Goal: Task Accomplishment & Management: Use online tool/utility

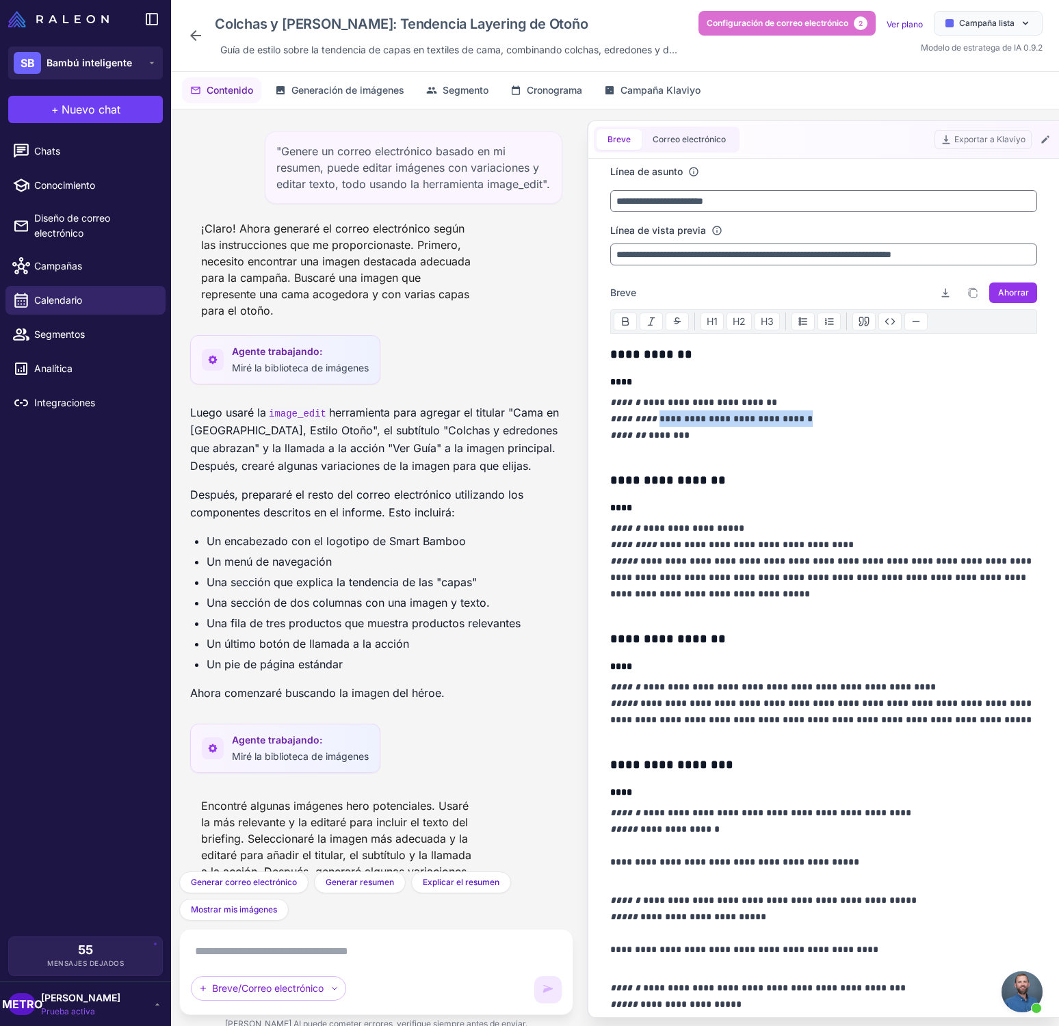
scroll to position [1016, 0]
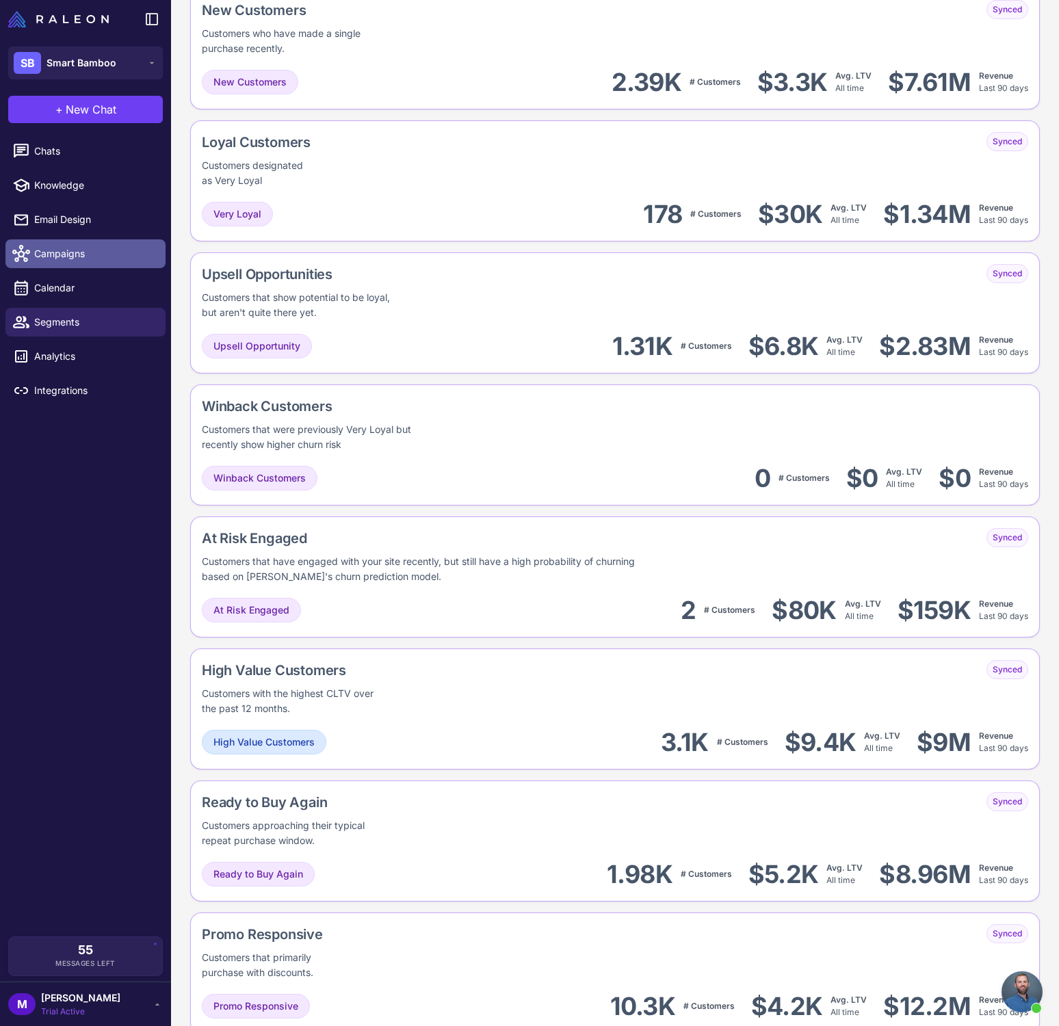
scroll to position [540, 0]
click at [72, 288] on span "Calendar" at bounding box center [94, 287] width 120 height 15
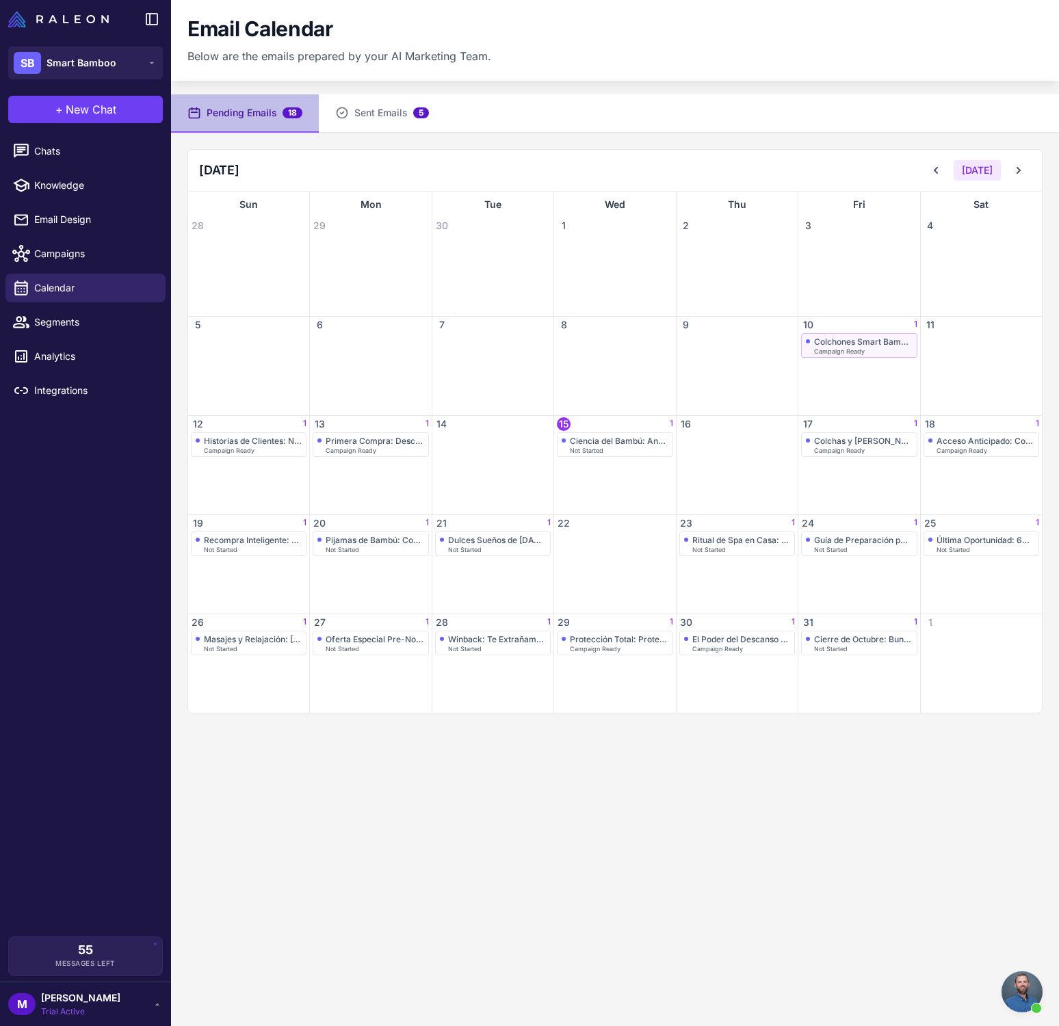
click at [847, 352] on span "Campaign Ready" at bounding box center [839, 351] width 51 height 6
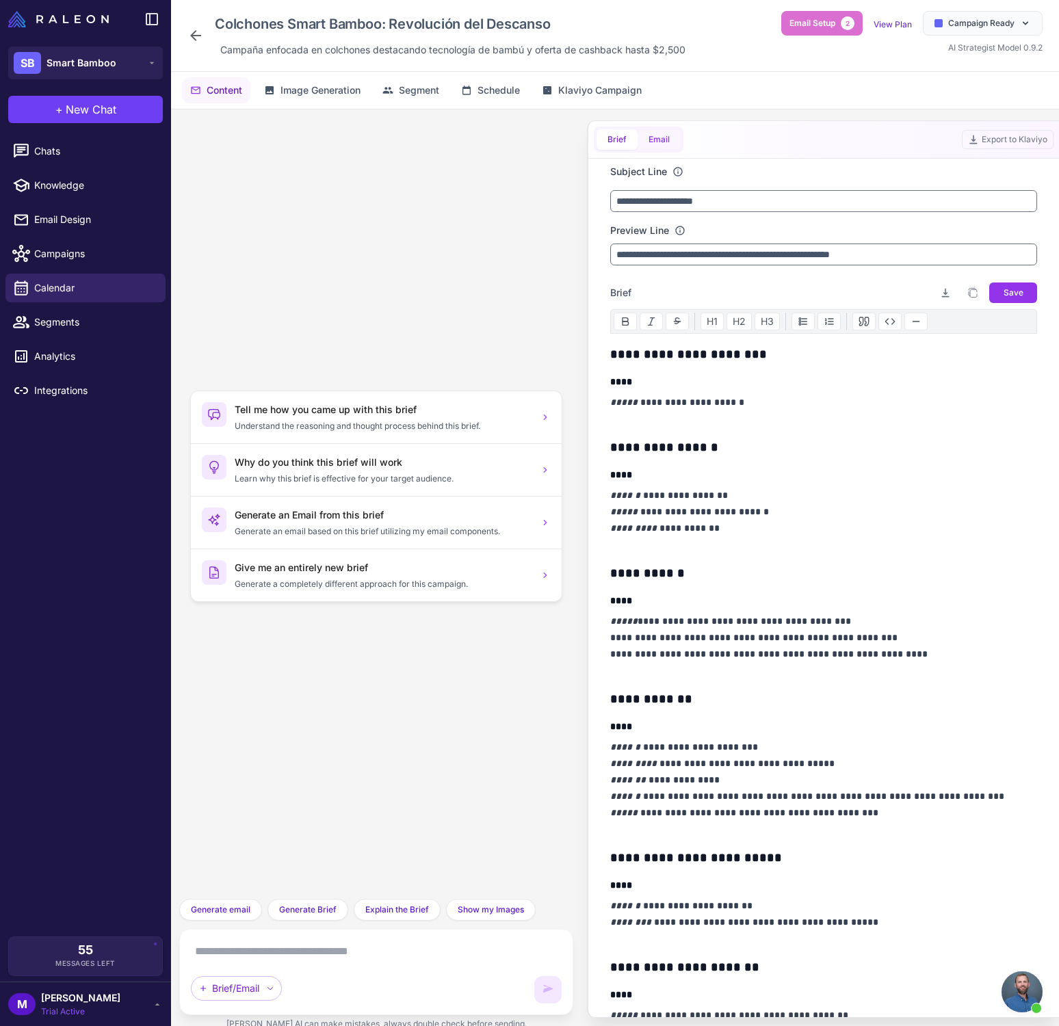
click at [664, 146] on button "Email" at bounding box center [658, 139] width 43 height 21
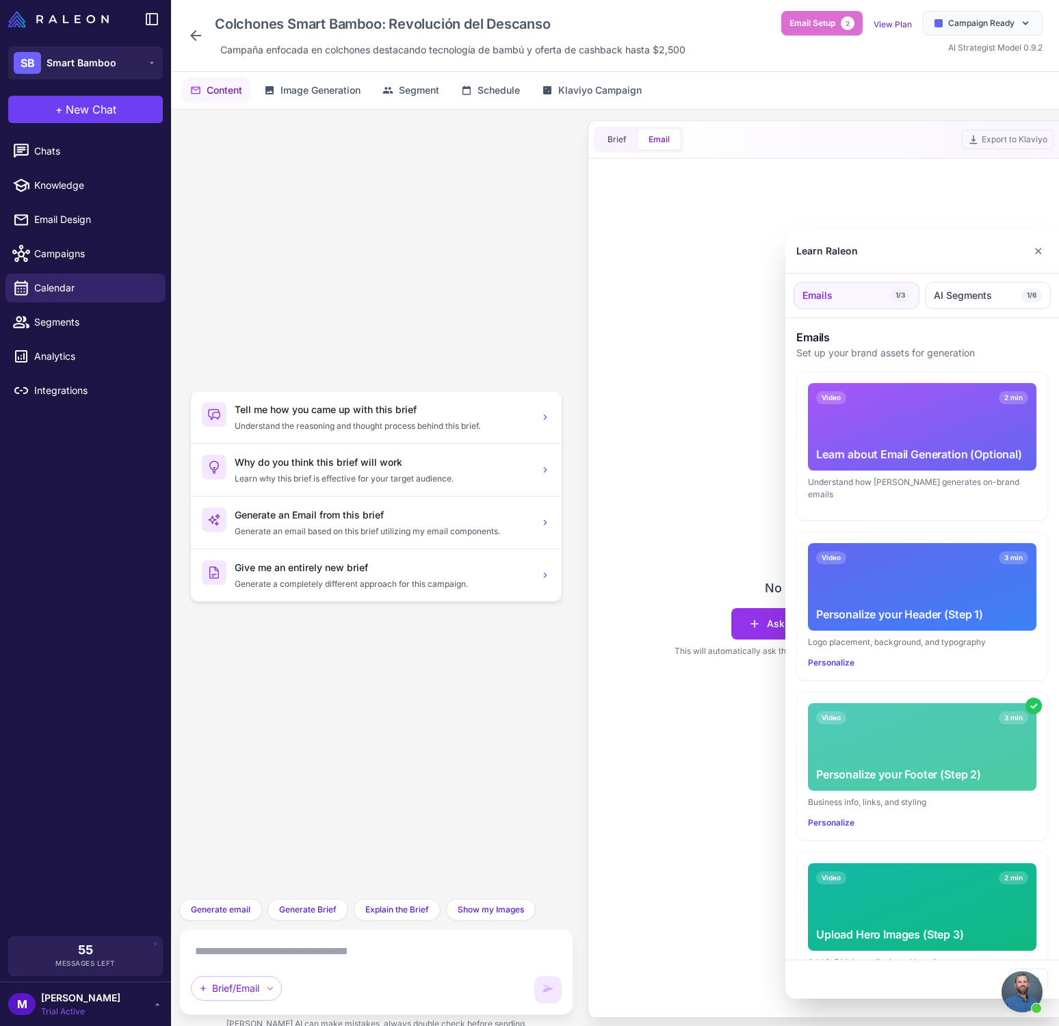
click at [620, 143] on div at bounding box center [529, 513] width 1059 height 1026
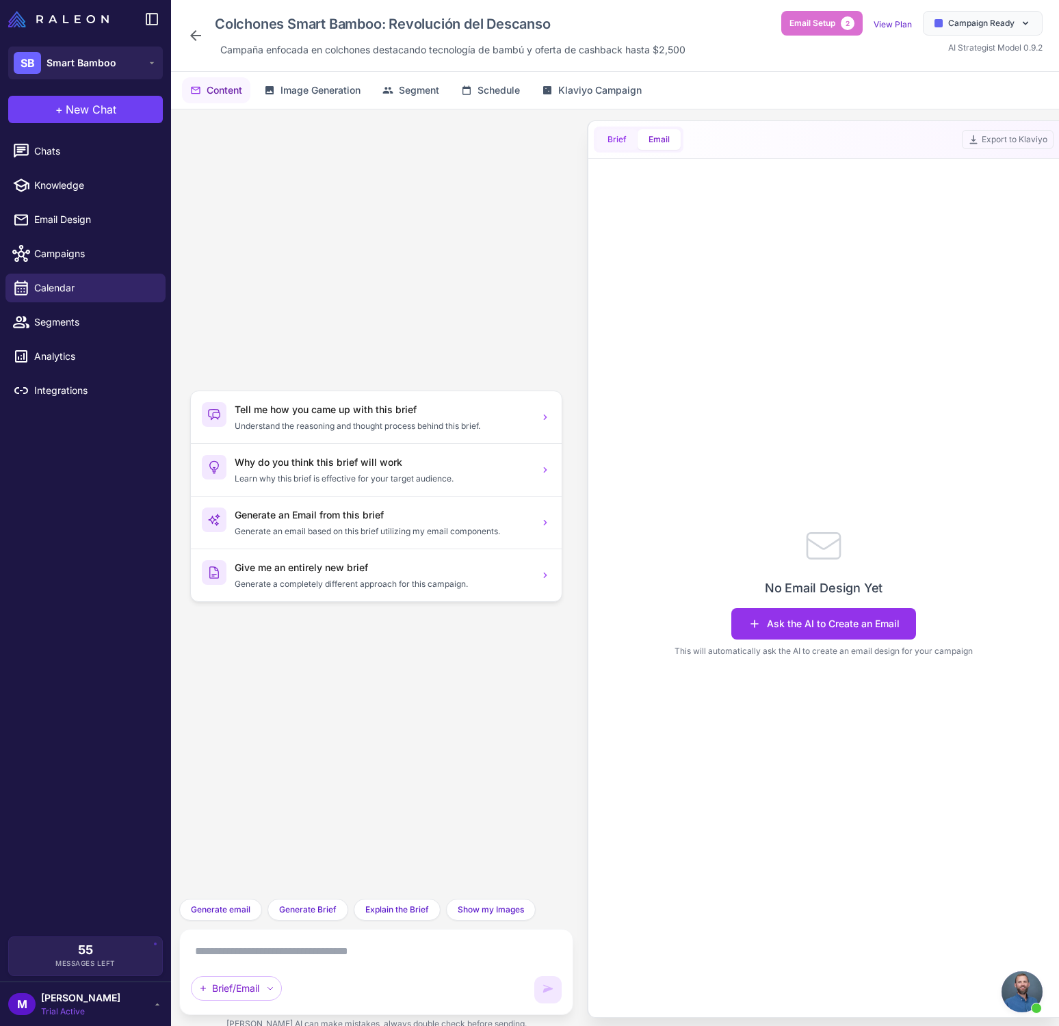
click at [620, 143] on span "Brief" at bounding box center [616, 139] width 19 height 12
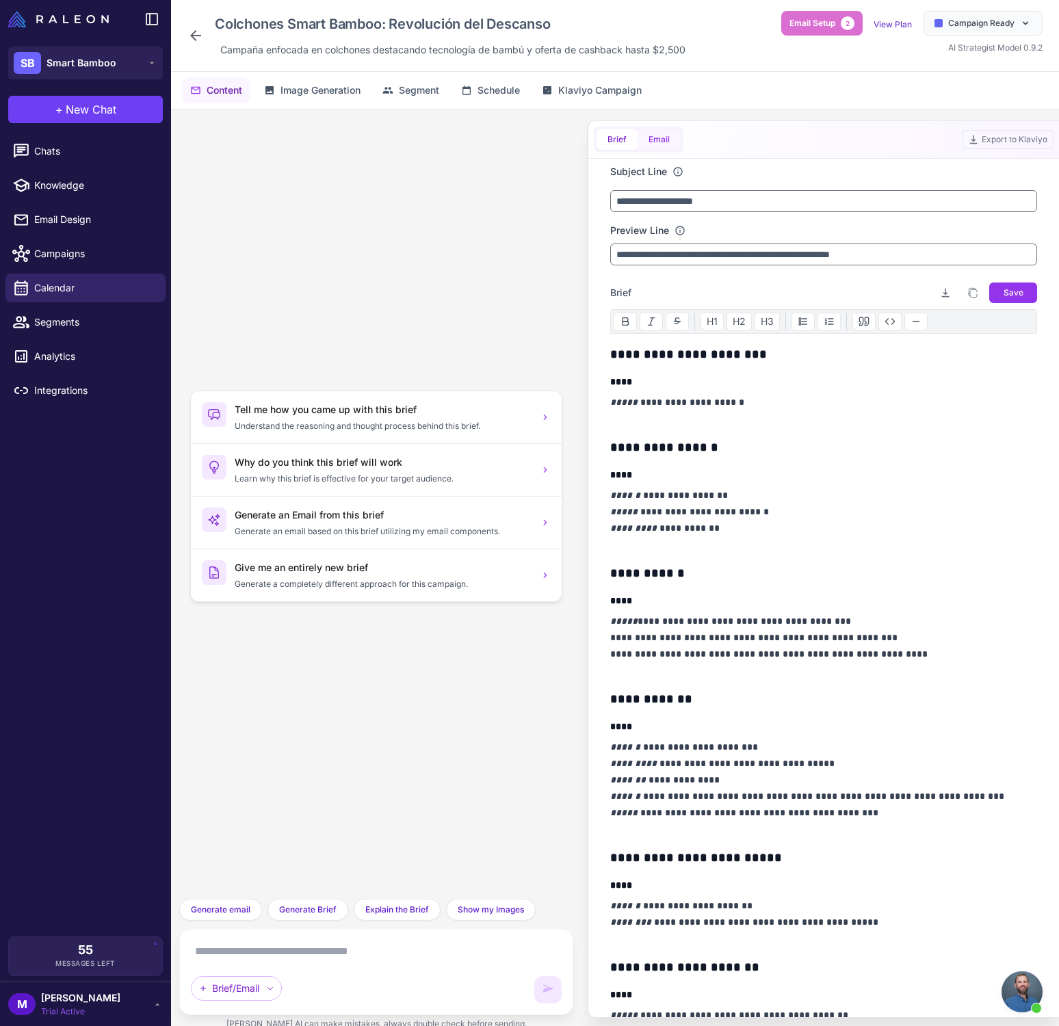
click at [659, 140] on button "Email" at bounding box center [658, 139] width 43 height 21
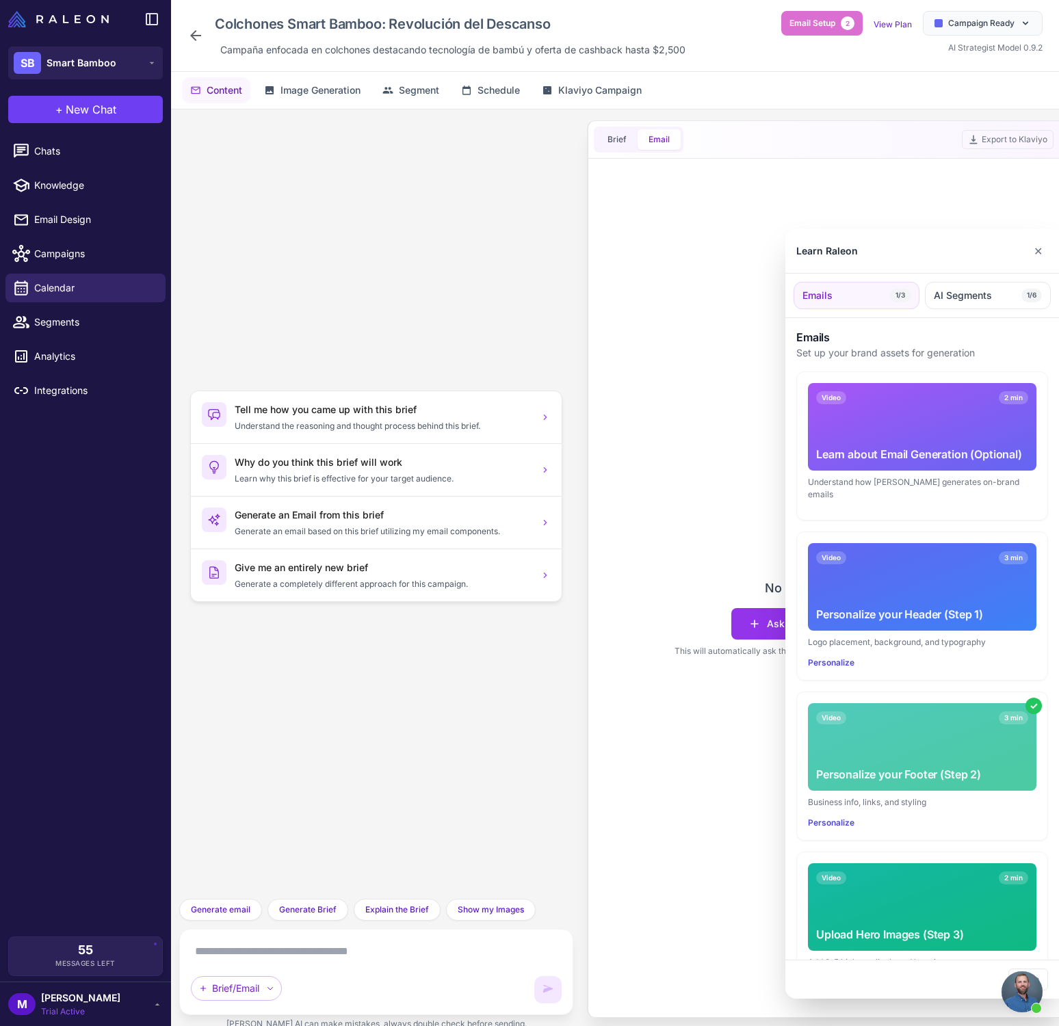
click at [719, 607] on div at bounding box center [529, 513] width 1059 height 1026
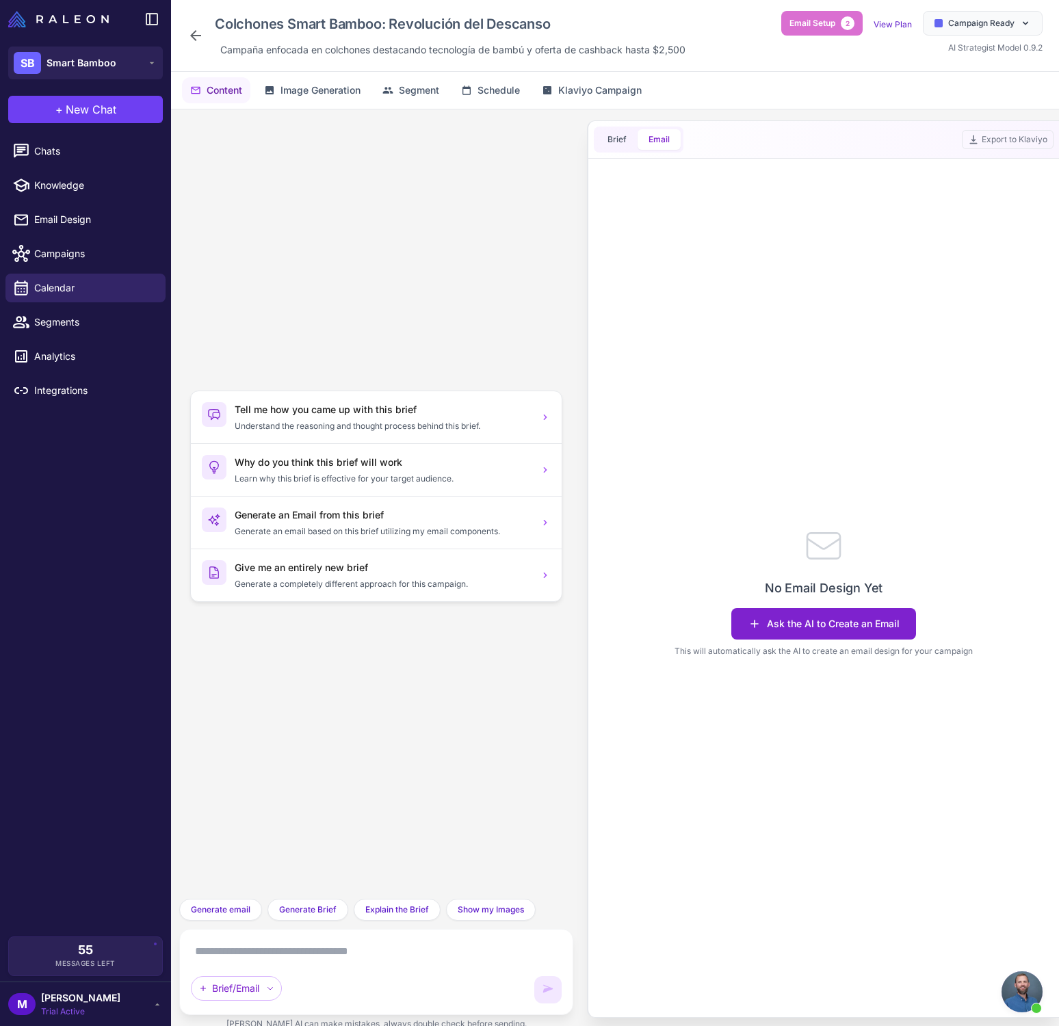
click at [776, 627] on button "Ask the AI to Create an Email" at bounding box center [823, 623] width 185 height 31
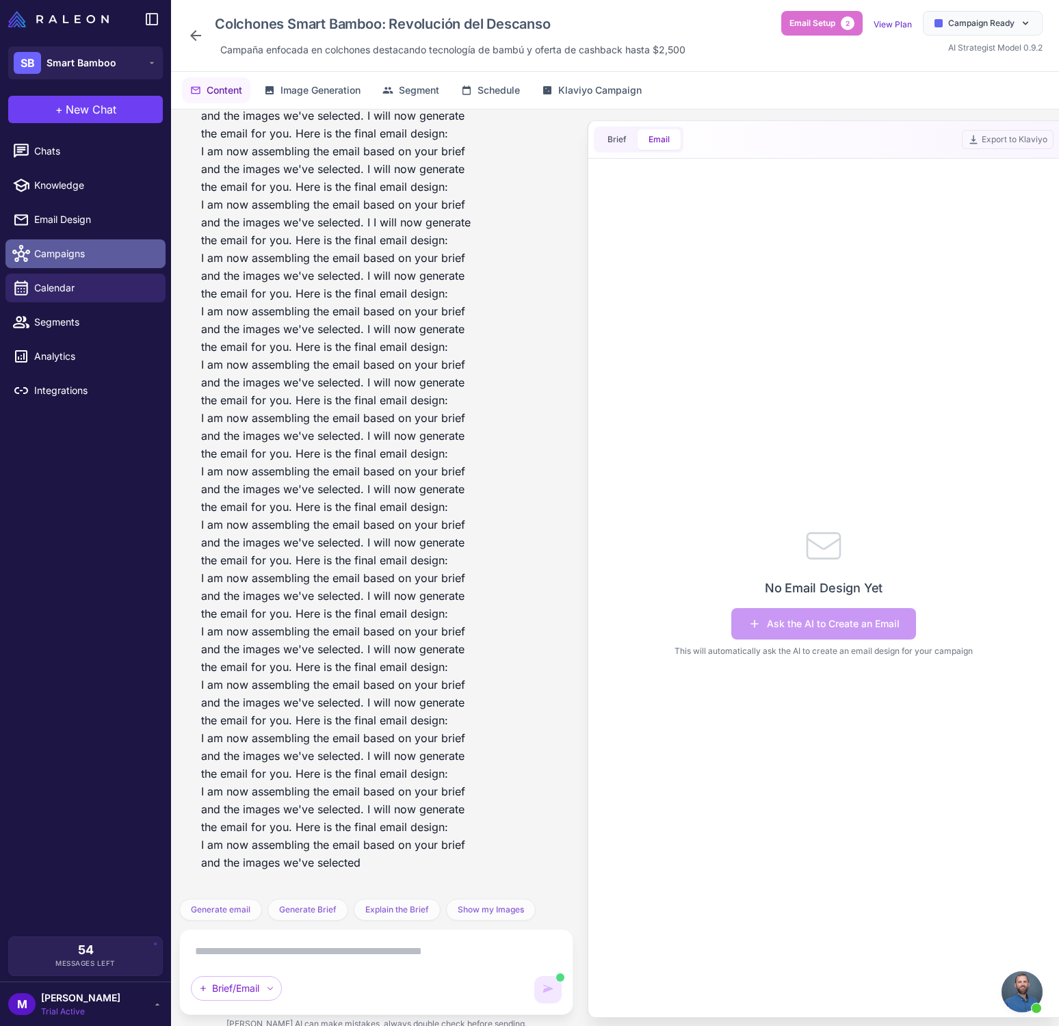
scroll to position [8971, 0]
click at [85, 254] on span "Campaigns" at bounding box center [94, 253] width 120 height 15
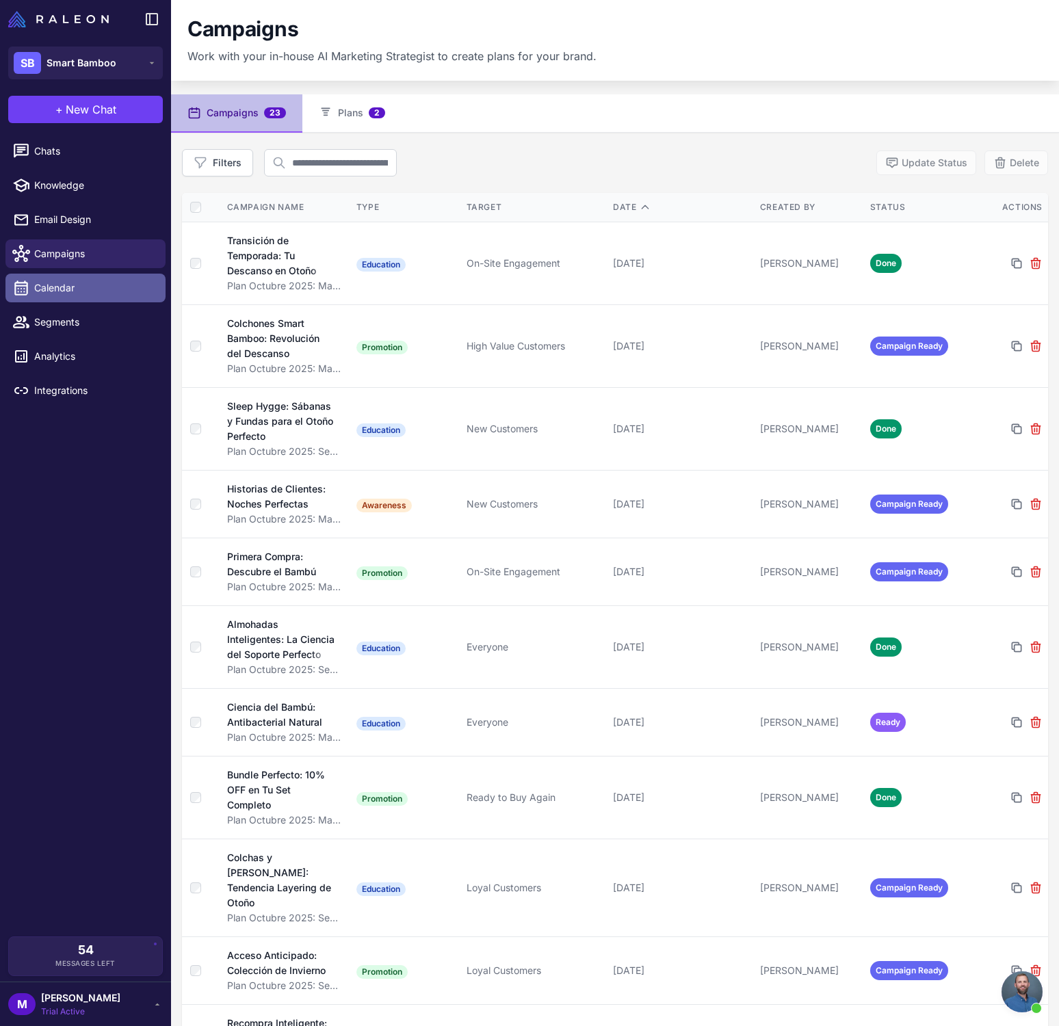
click at [92, 289] on span "Calendar" at bounding box center [94, 287] width 120 height 15
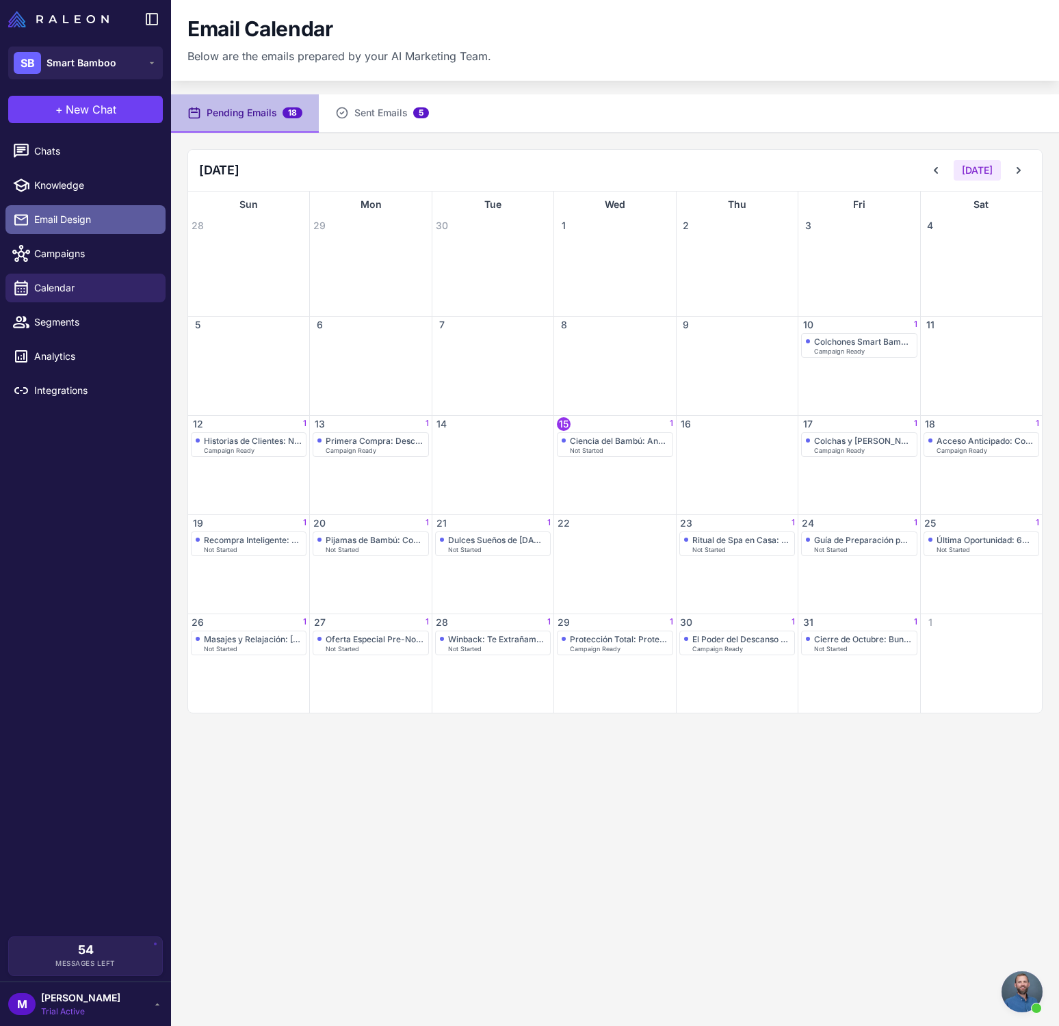
click at [114, 215] on span "Email Design" at bounding box center [94, 219] width 120 height 15
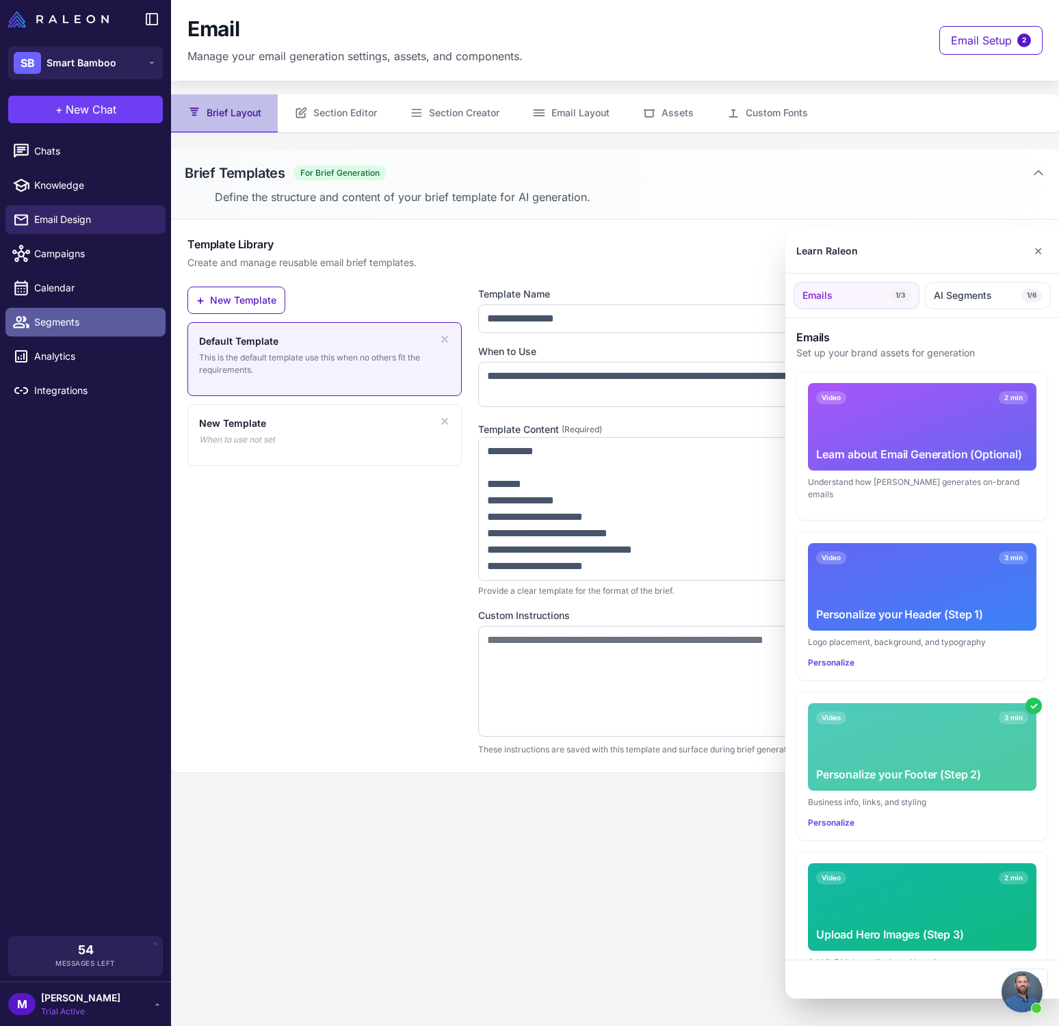
drag, startPoint x: 96, startPoint y: 306, endPoint x: 96, endPoint y: 323, distance: 17.8
click at [96, 308] on div at bounding box center [529, 513] width 1059 height 1026
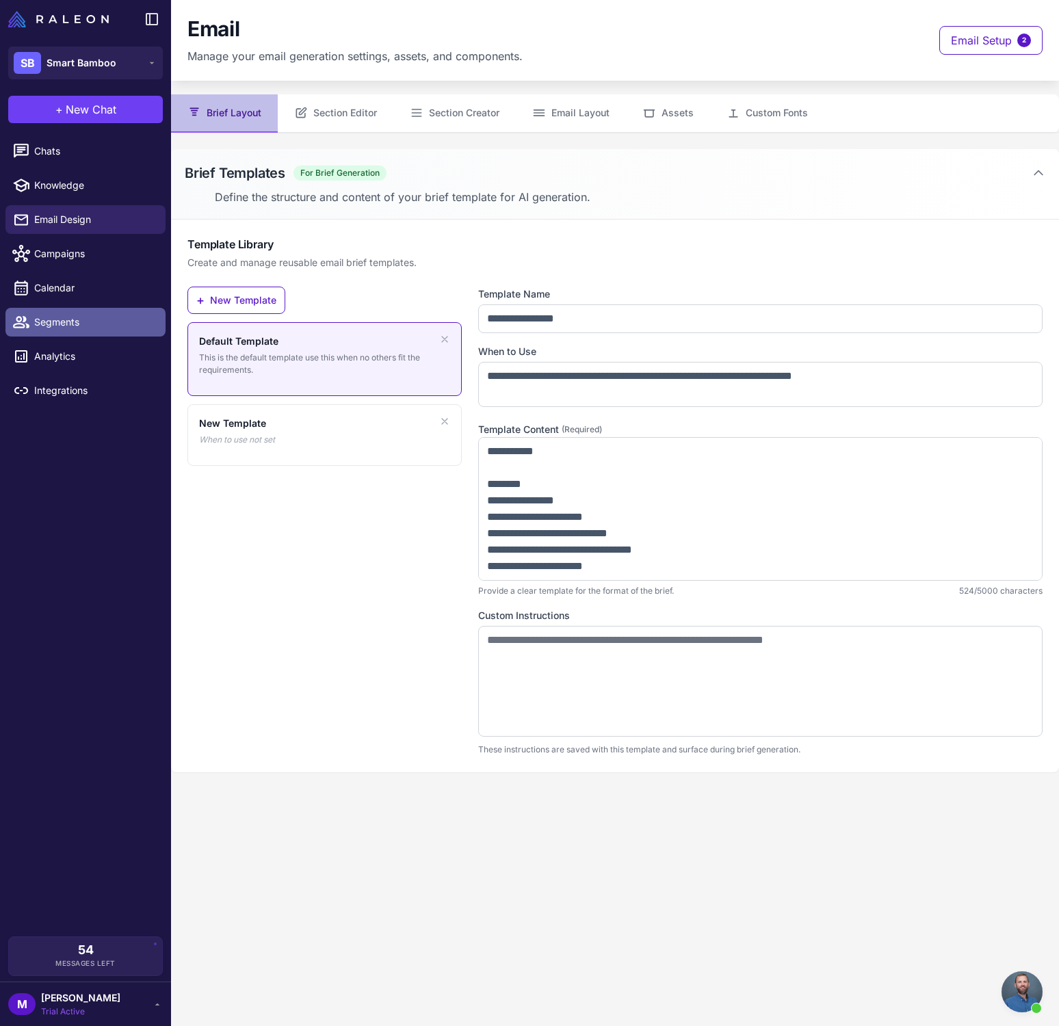
click at [96, 323] on span "Segments" at bounding box center [94, 322] width 120 height 15
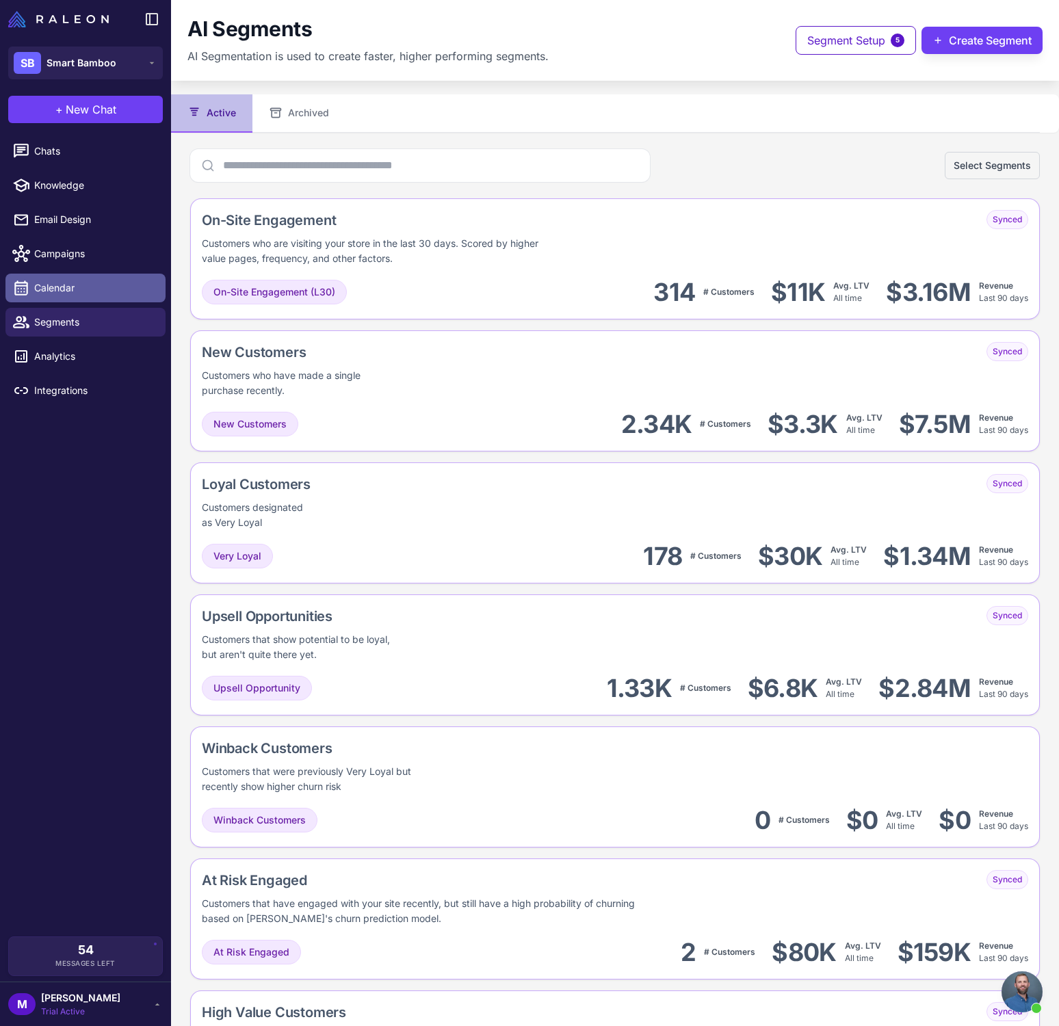
click at [101, 292] on span "Calendar" at bounding box center [94, 287] width 120 height 15
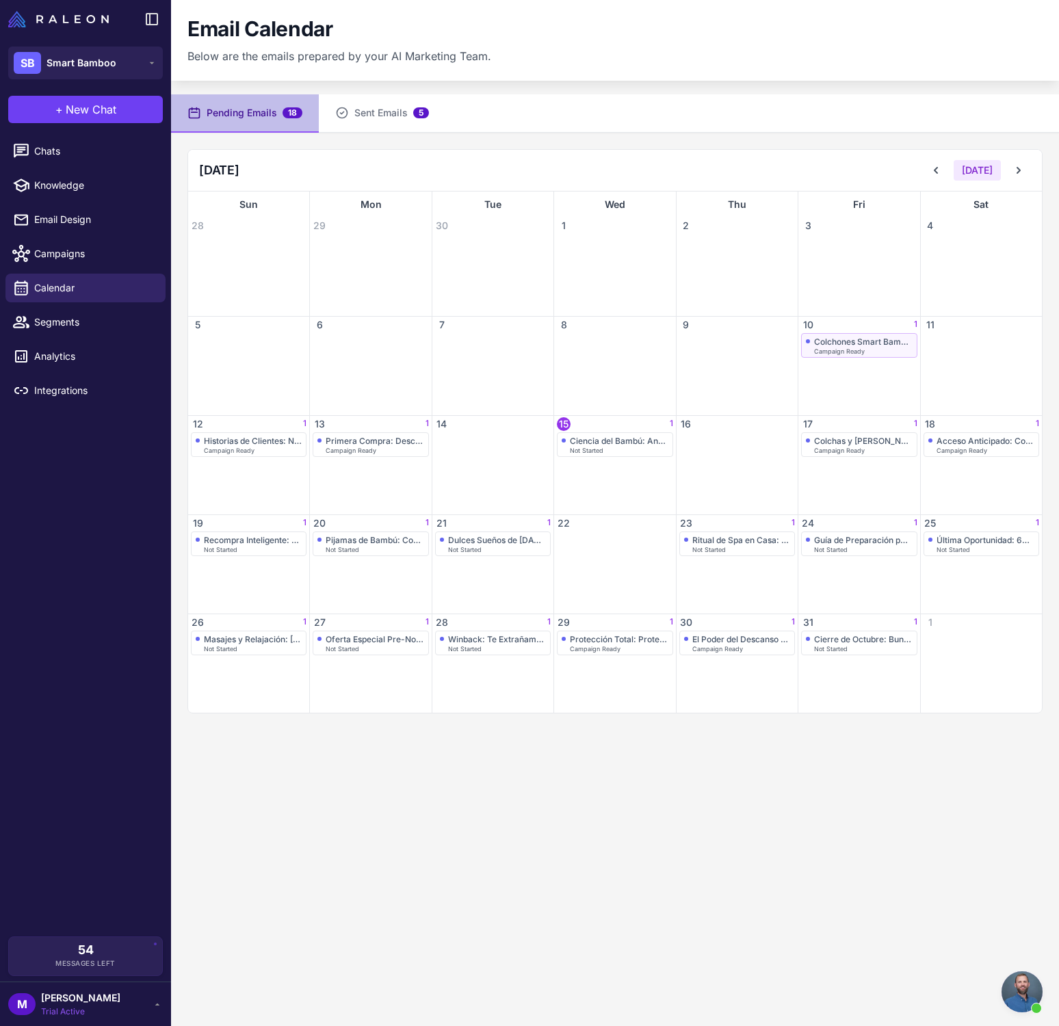
click at [882, 347] on div "Colchones Smart Bamboo: Revolución del Descanso Campaign Ready" at bounding box center [859, 345] width 106 height 18
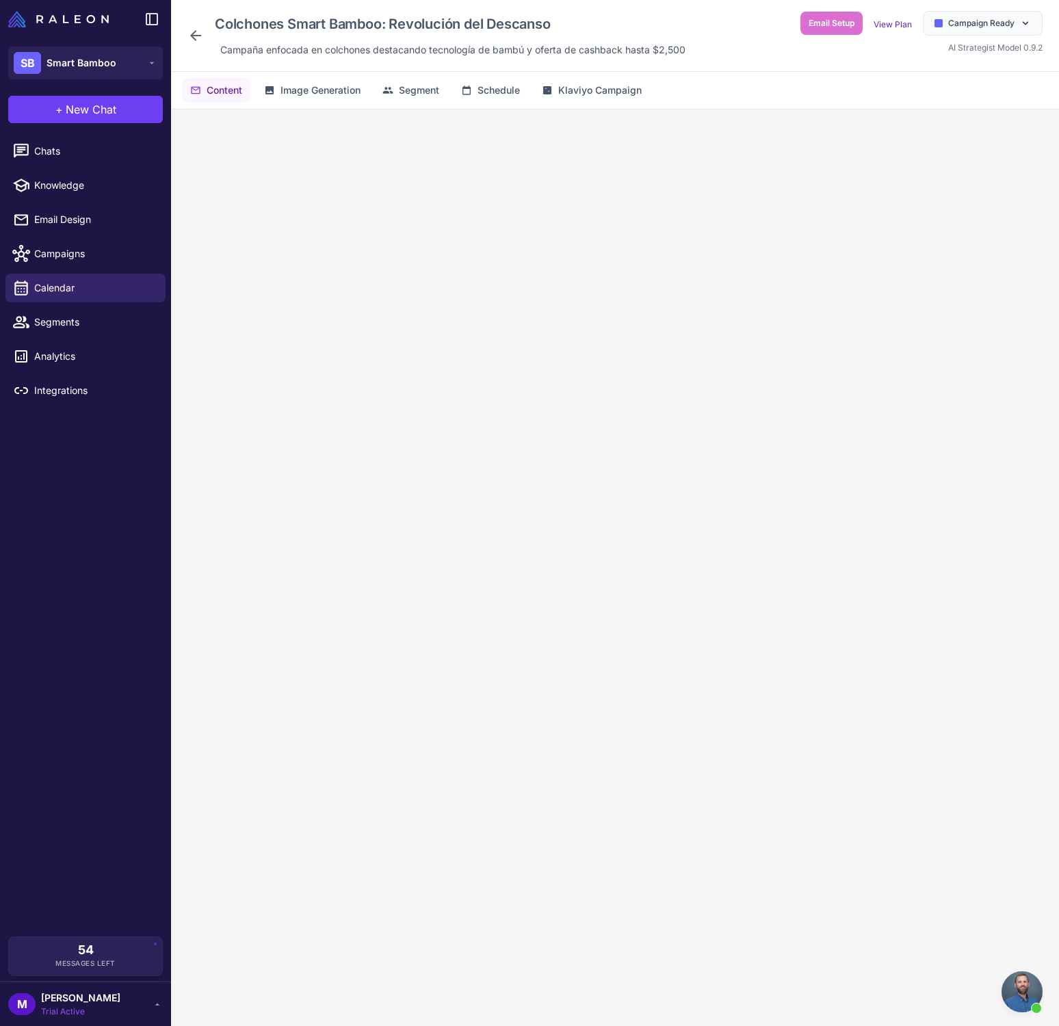
scroll to position [60, 0]
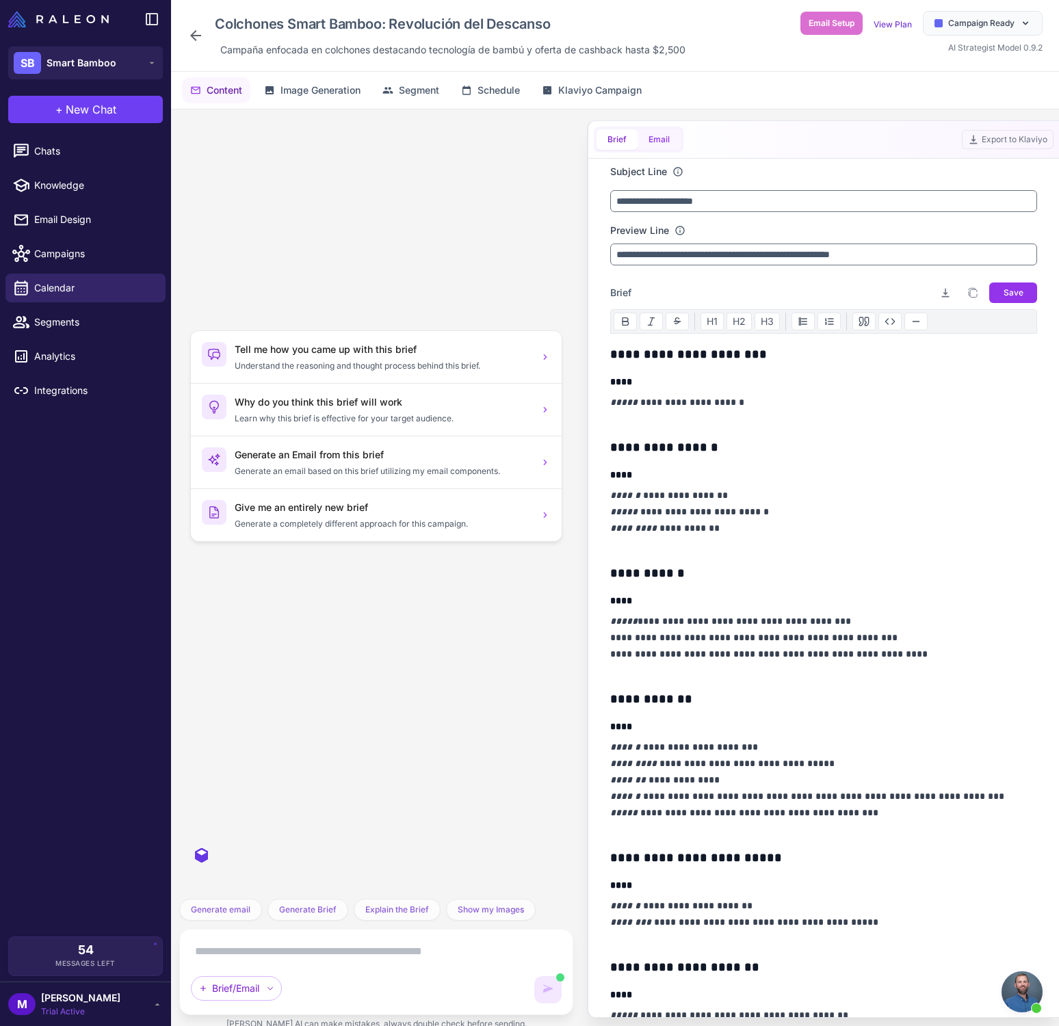
click at [663, 142] on button "Email" at bounding box center [658, 139] width 43 height 21
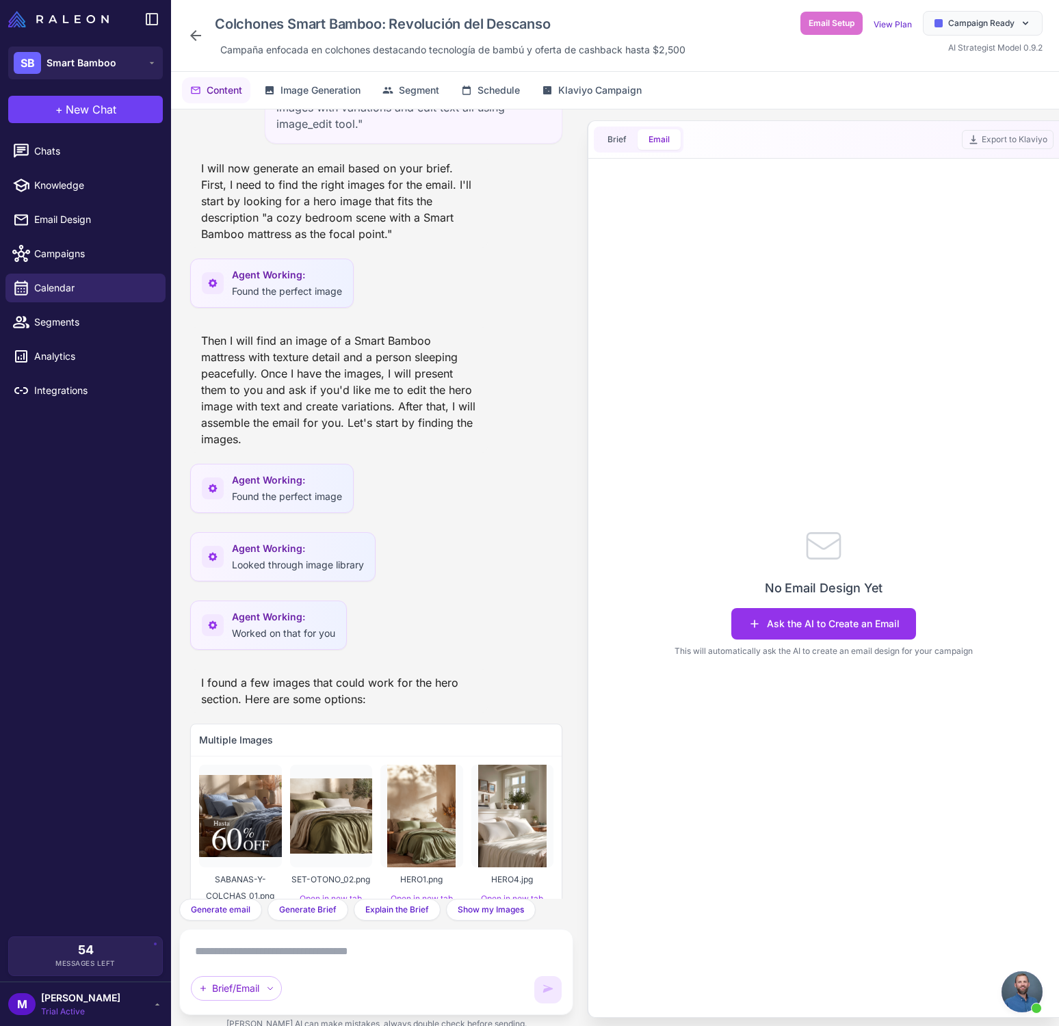
scroll to position [12306, 0]
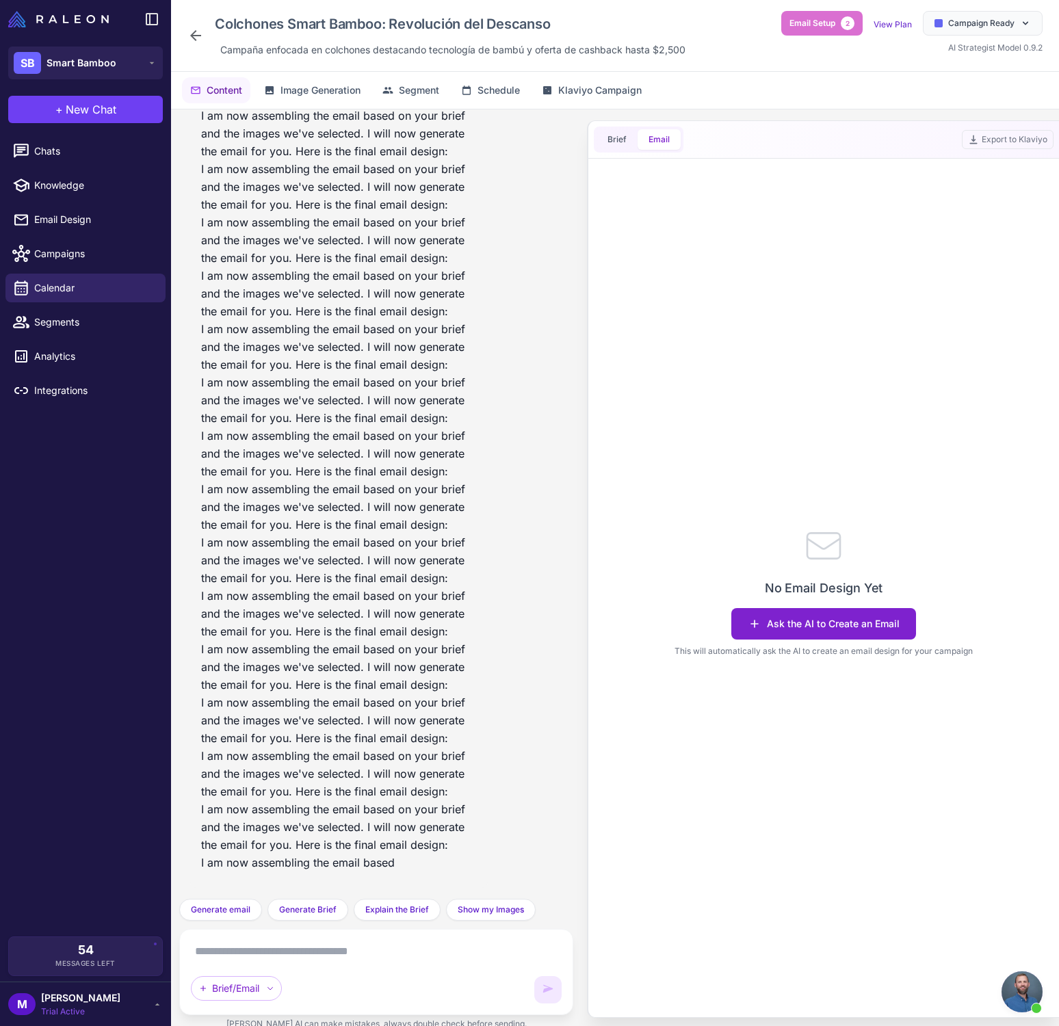
click at [807, 629] on button "Ask the AI to Create an Email" at bounding box center [823, 623] width 185 height 31
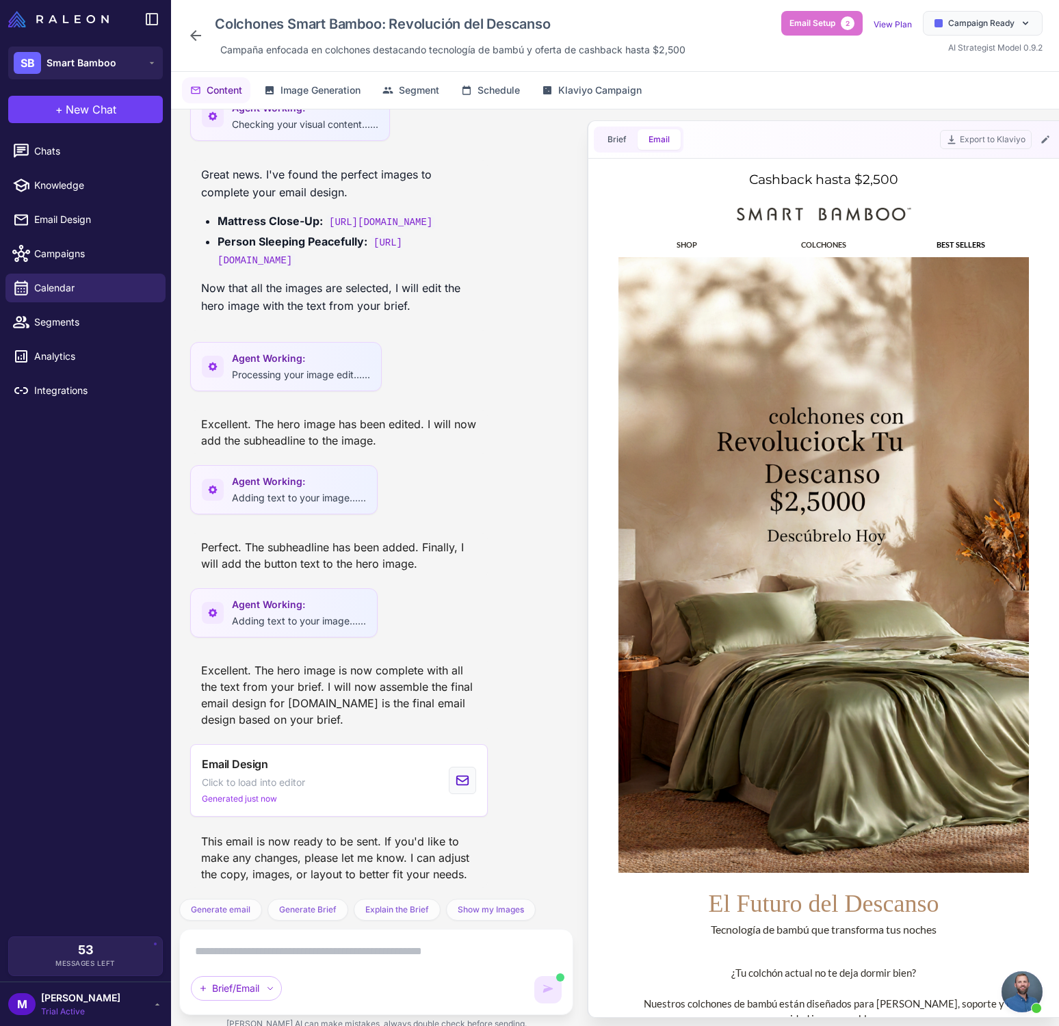
scroll to position [0, 0]
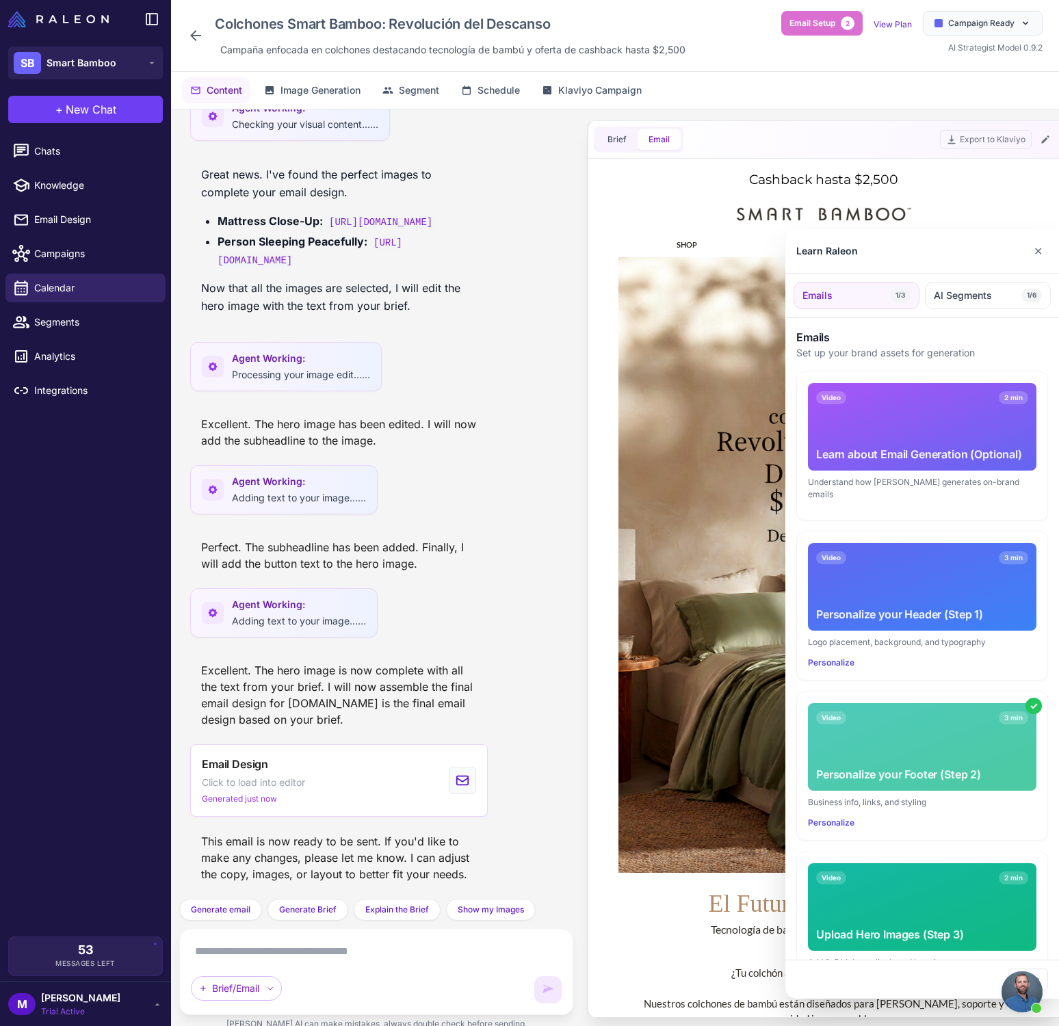
click at [737, 661] on div at bounding box center [529, 513] width 1059 height 1026
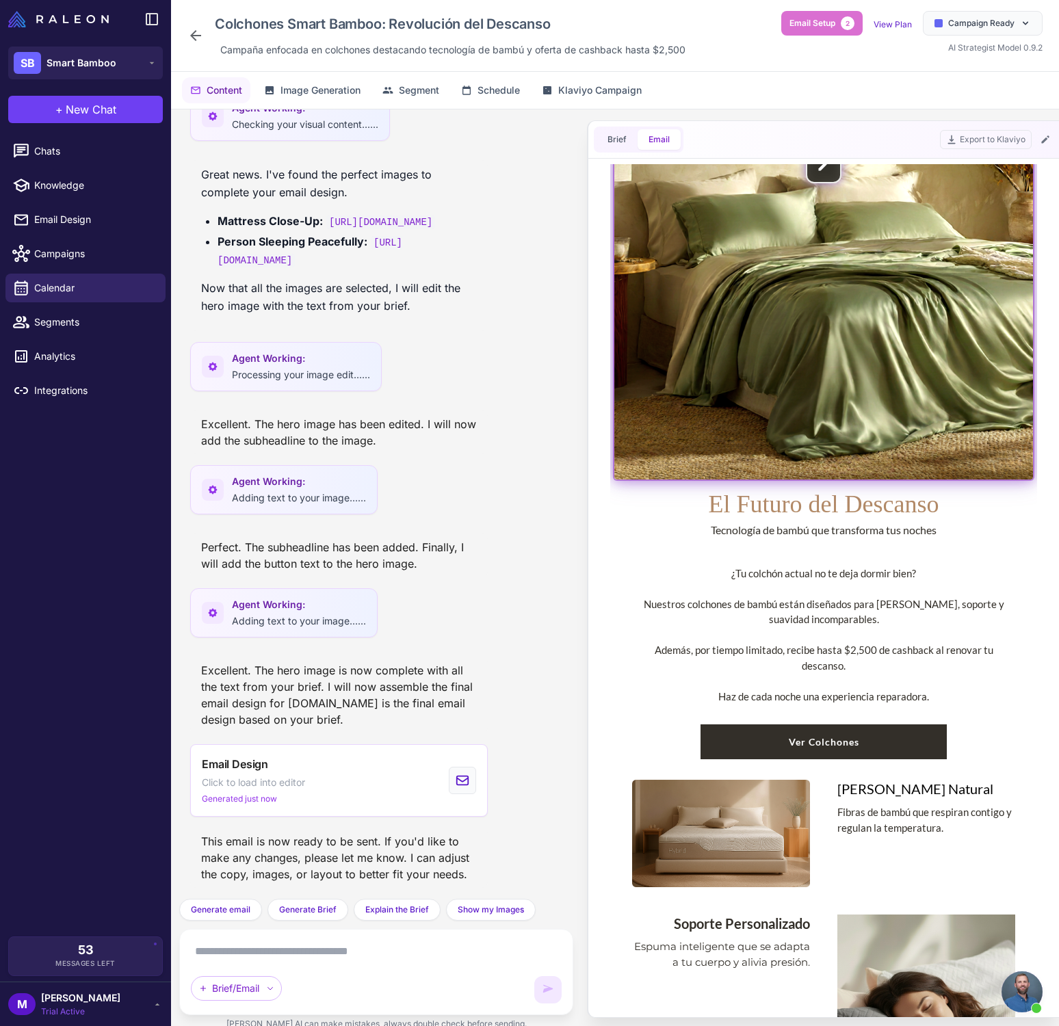
scroll to position [401, 0]
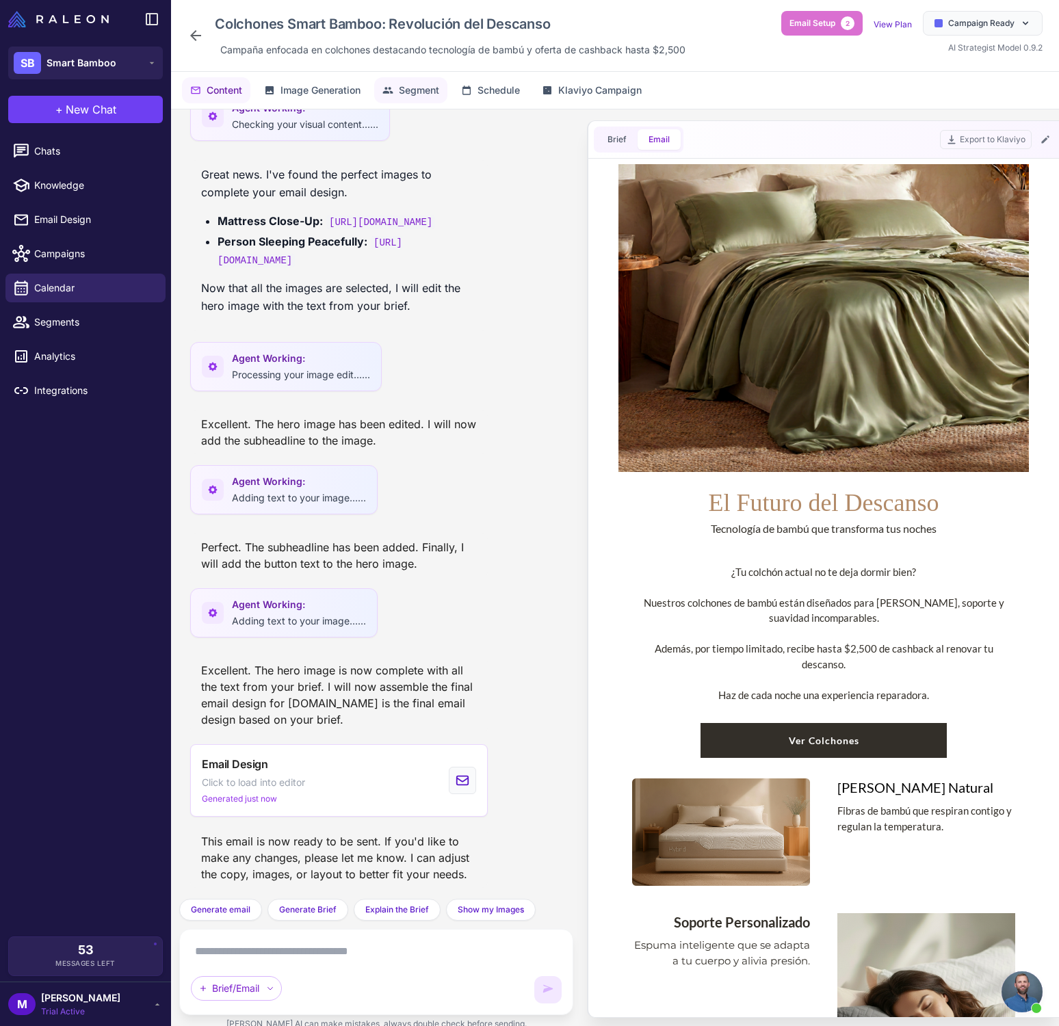
click at [424, 96] on span "Segment" at bounding box center [419, 90] width 40 height 15
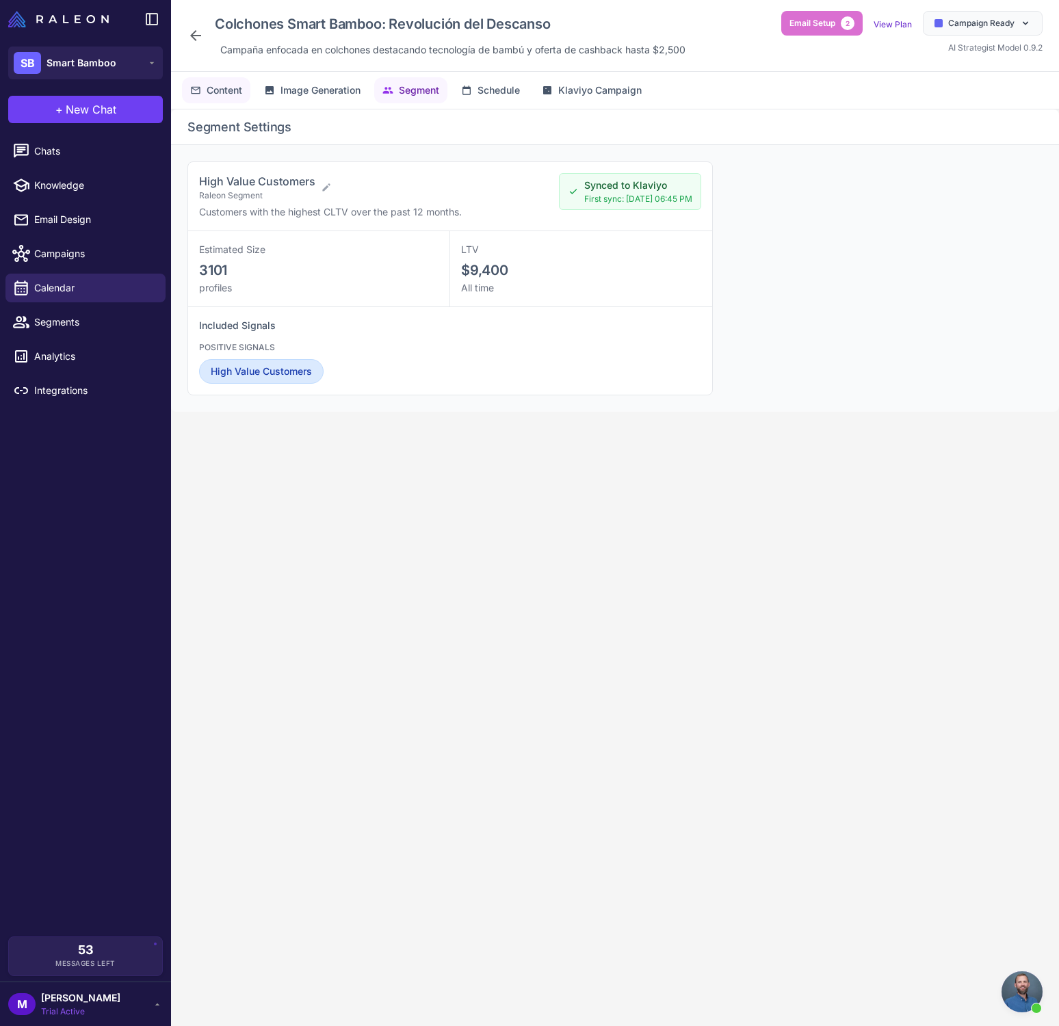
click at [211, 91] on span "Content" at bounding box center [225, 90] width 36 height 15
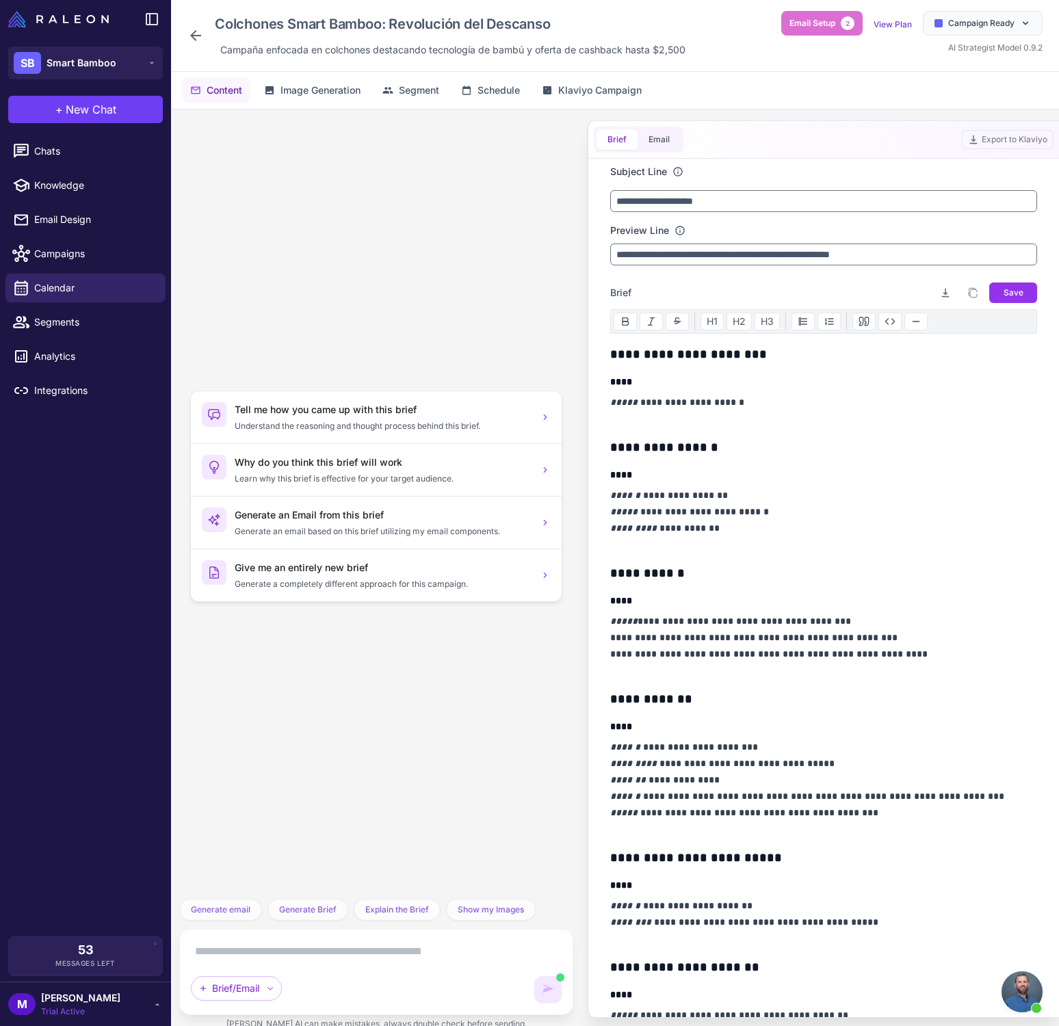
scroll to position [60, 0]
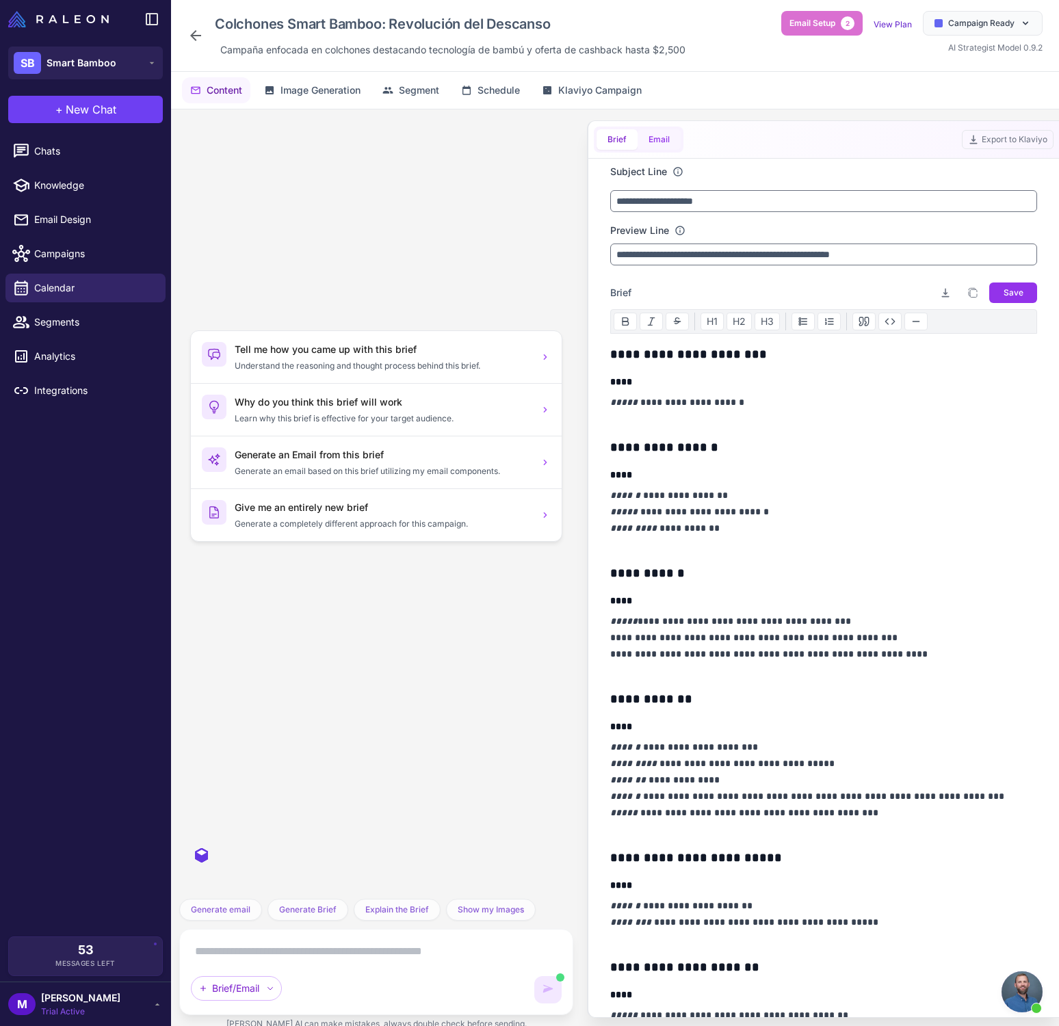
click at [285, 95] on span "Image Generation" at bounding box center [320, 90] width 80 height 15
click at [666, 144] on button "Email" at bounding box center [658, 139] width 43 height 21
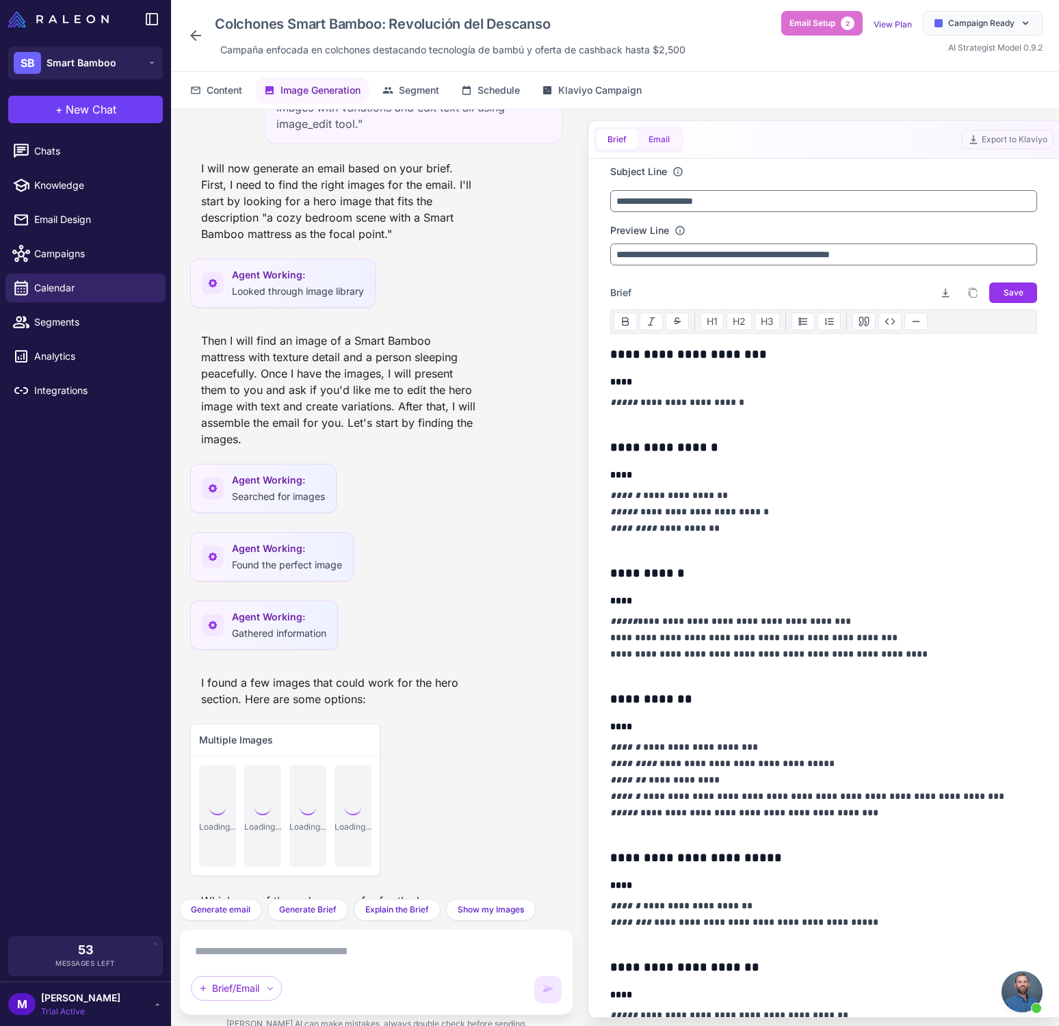
scroll to position [81649, 0]
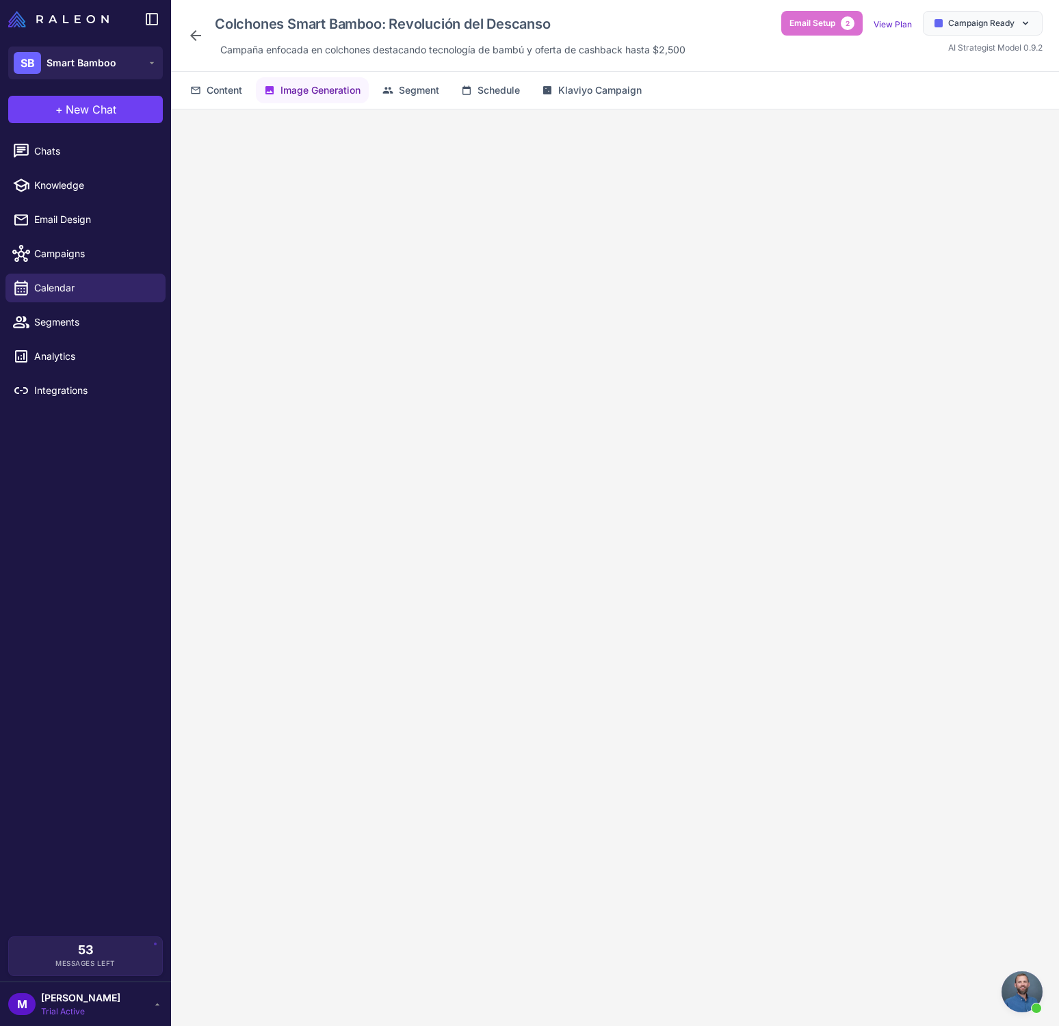
click at [659, 141] on button "Email" at bounding box center [658, 139] width 43 height 21
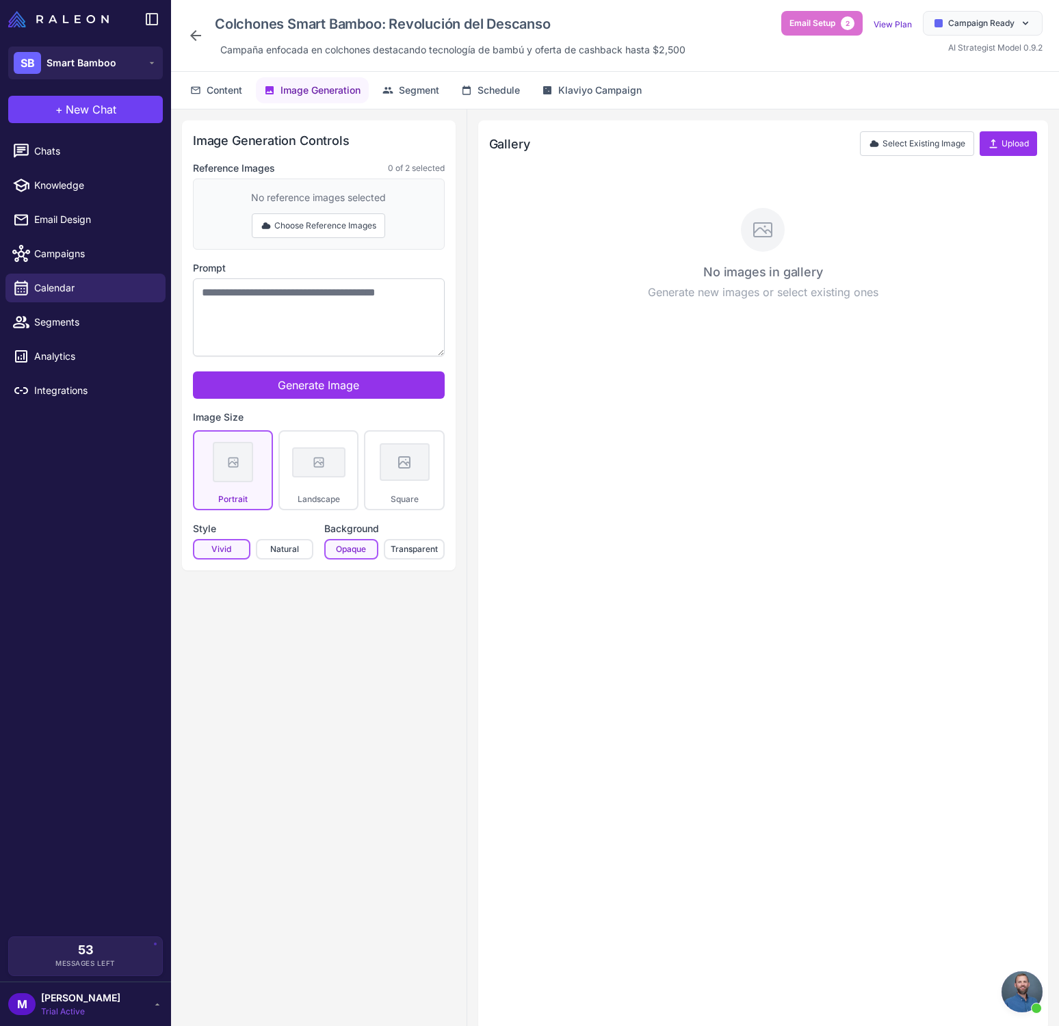
click at [194, 33] on icon at bounding box center [195, 35] width 11 height 11
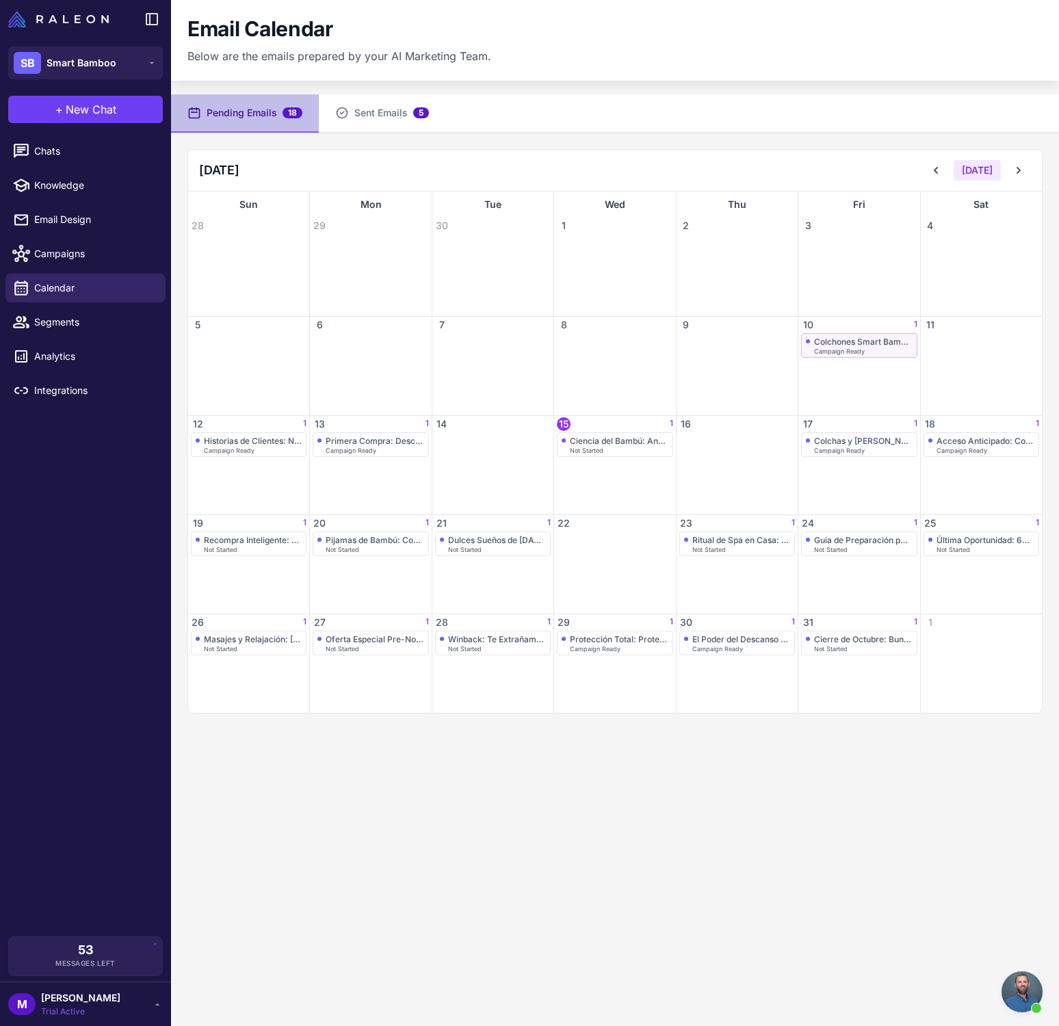
click at [849, 342] on div "Colchones Smart Bamboo: Revolución del Descanso" at bounding box center [863, 341] width 98 height 10
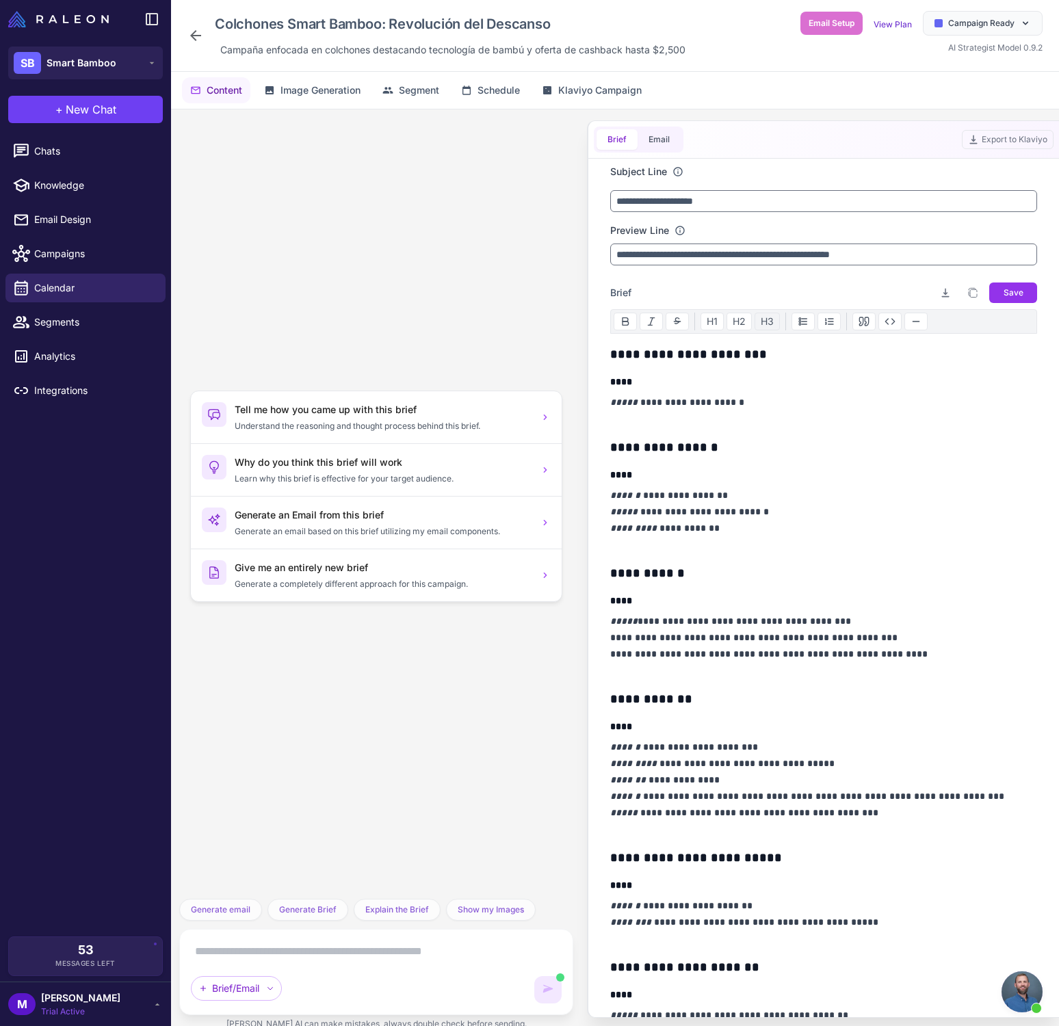
scroll to position [60, 0]
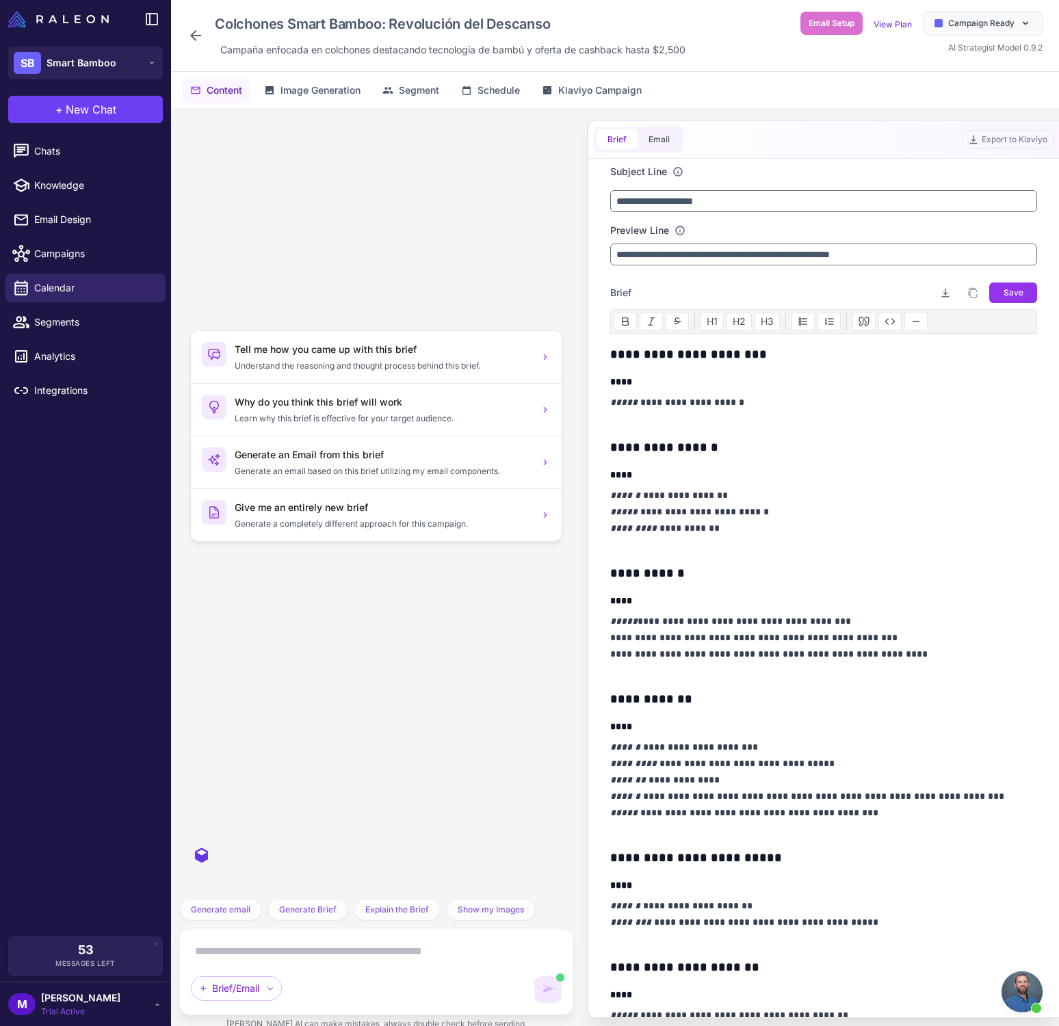
click at [668, 146] on button "Email" at bounding box center [658, 139] width 43 height 21
click at [654, 144] on button "Email" at bounding box center [658, 139] width 43 height 21
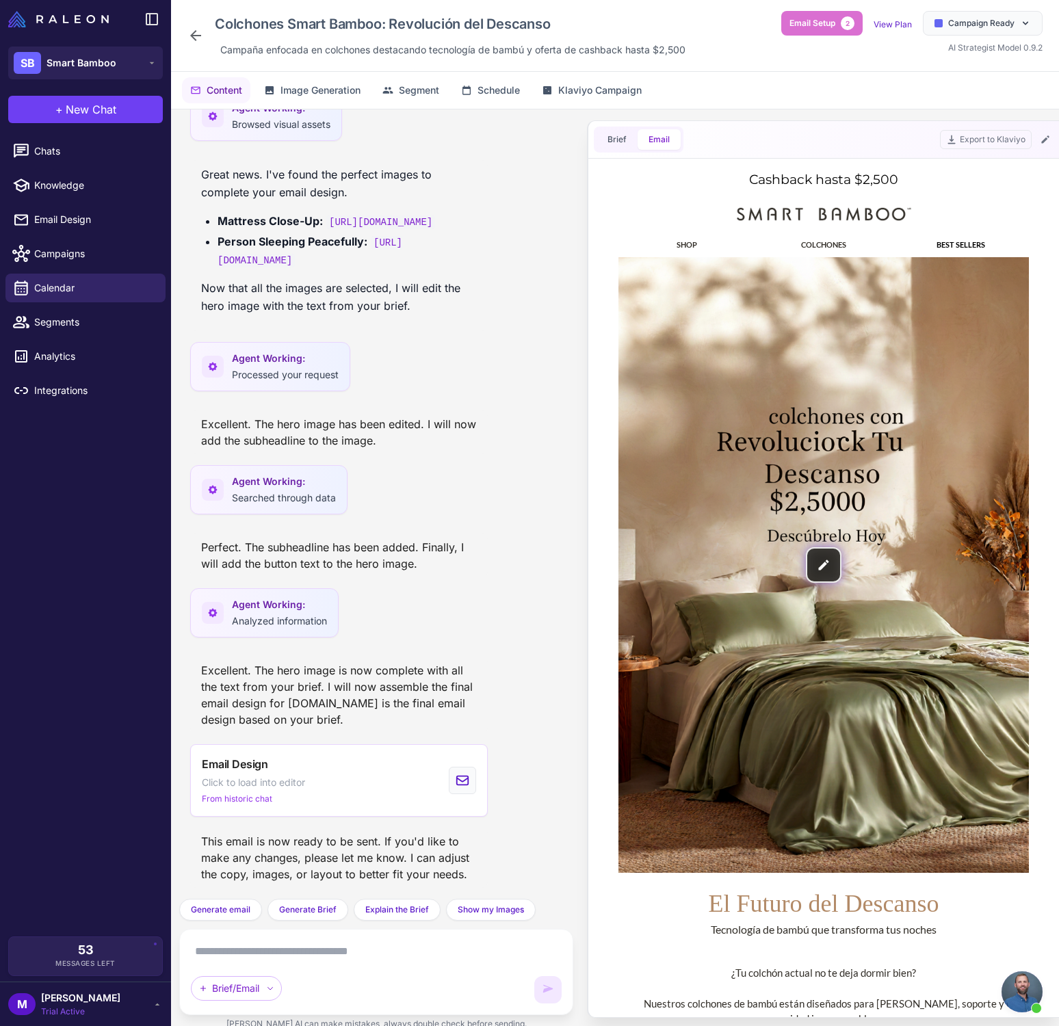
scroll to position [0, 0]
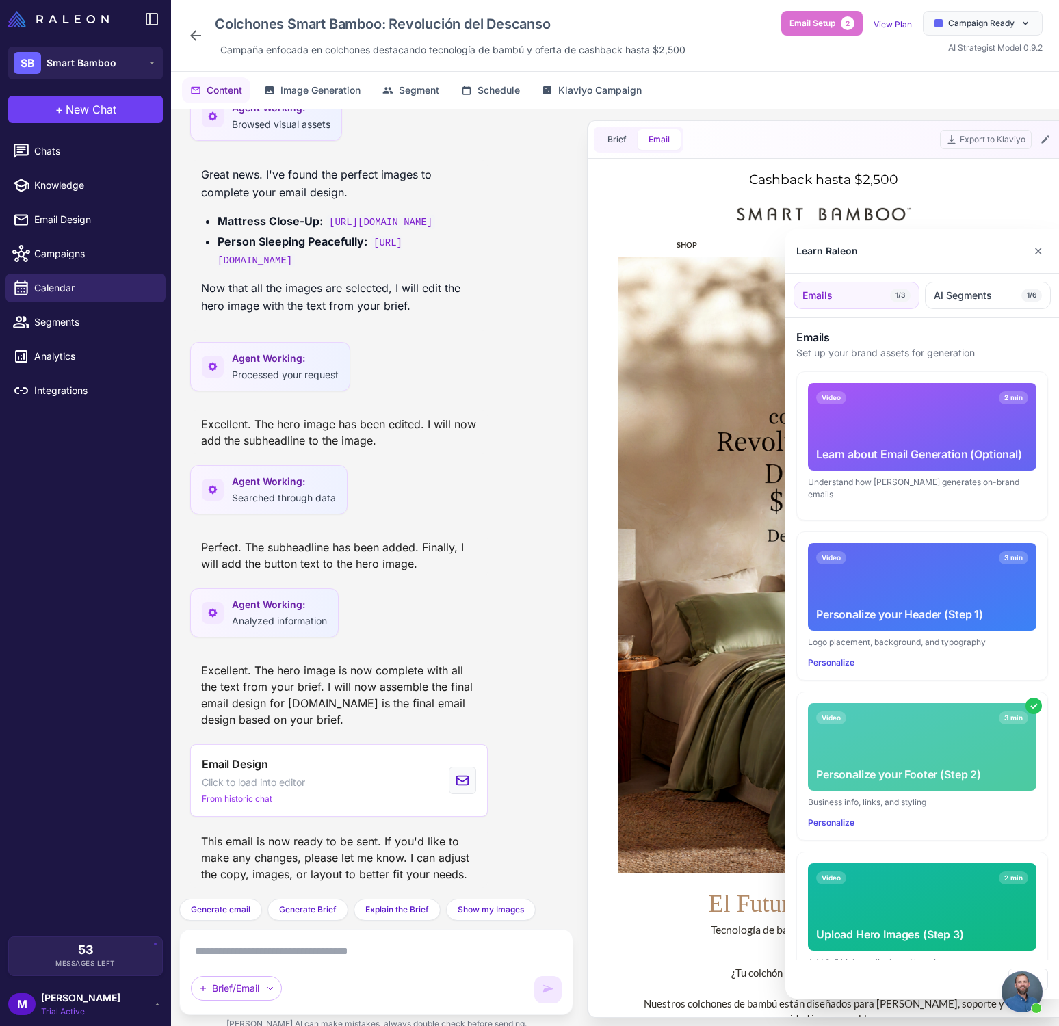
click at [1044, 250] on button "✕" at bounding box center [1038, 250] width 20 height 27
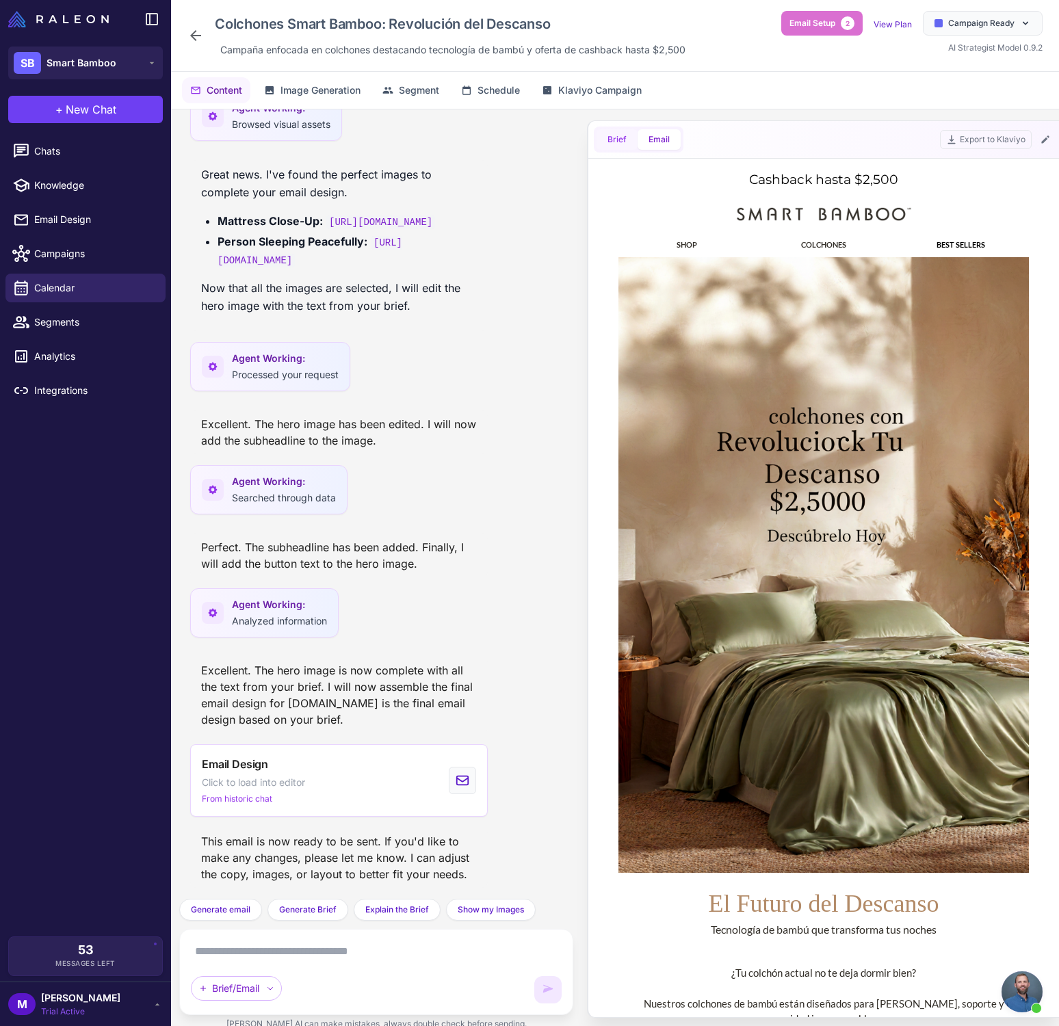
click at [620, 145] on span "Brief" at bounding box center [616, 139] width 19 height 12
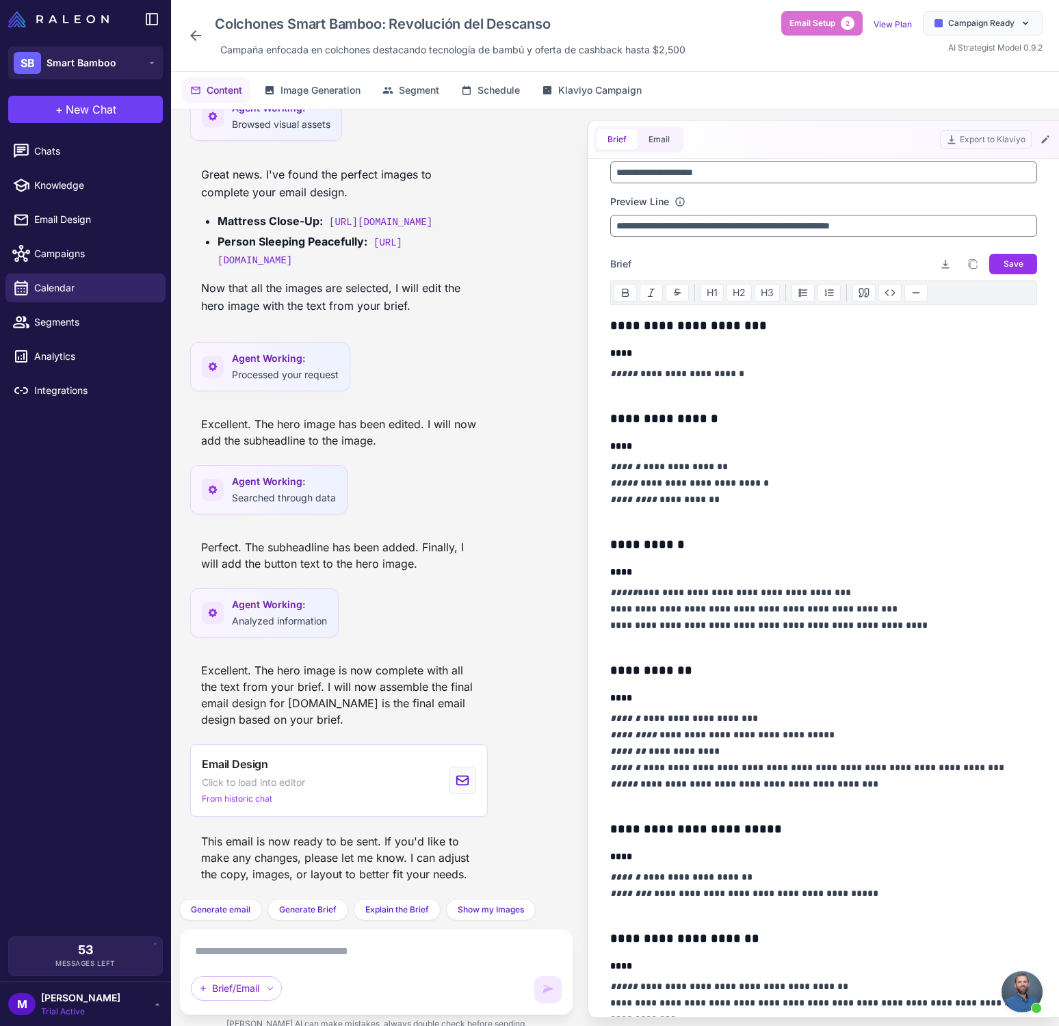
scroll to position [30, 0]
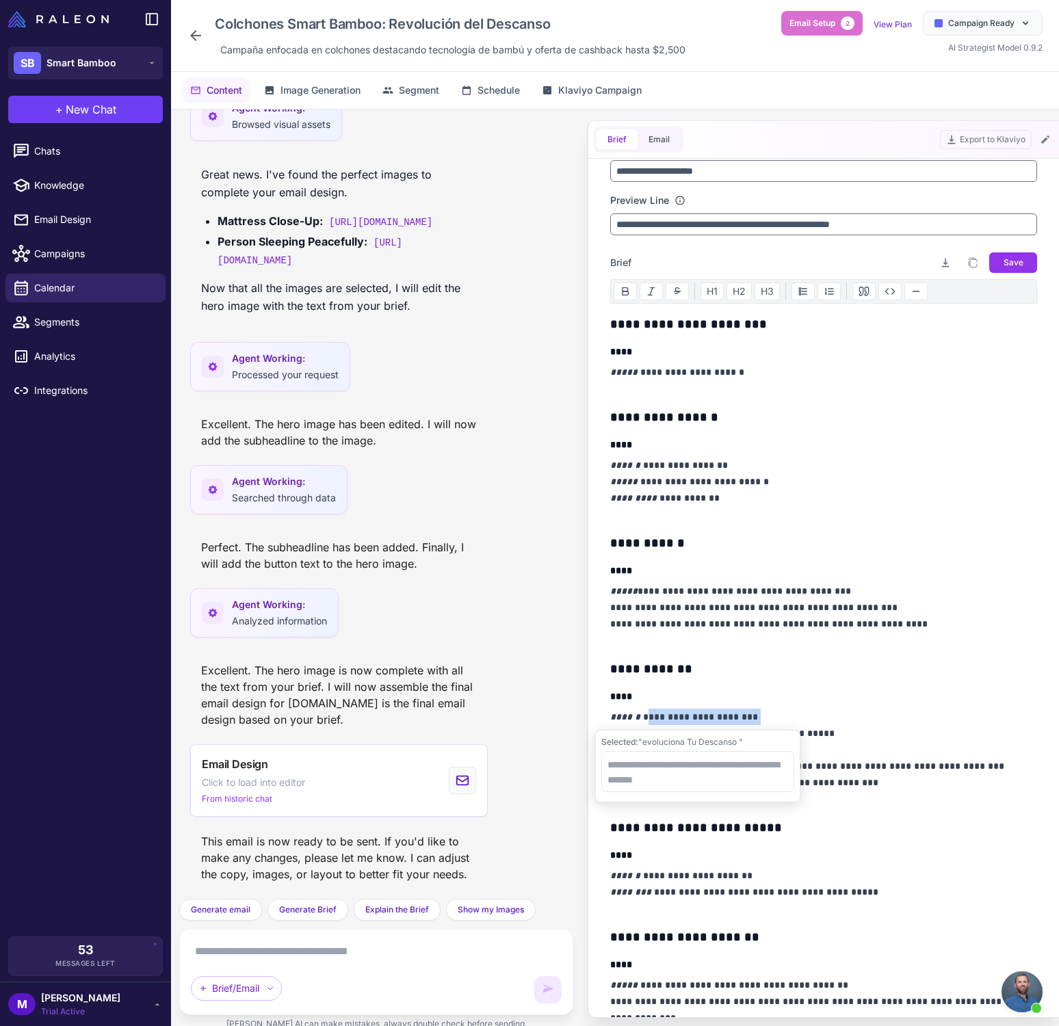
drag, startPoint x: 639, startPoint y: 717, endPoint x: 753, endPoint y: 718, distance: 113.5
click at [754, 718] on p "**********" at bounding box center [823, 758] width 427 height 98
click at [741, 720] on p "**********" at bounding box center [823, 758] width 427 height 98
drag, startPoint x: 762, startPoint y: 718, endPoint x: 637, endPoint y: 718, distance: 125.2
click at [637, 718] on p "**********" at bounding box center [823, 758] width 427 height 98
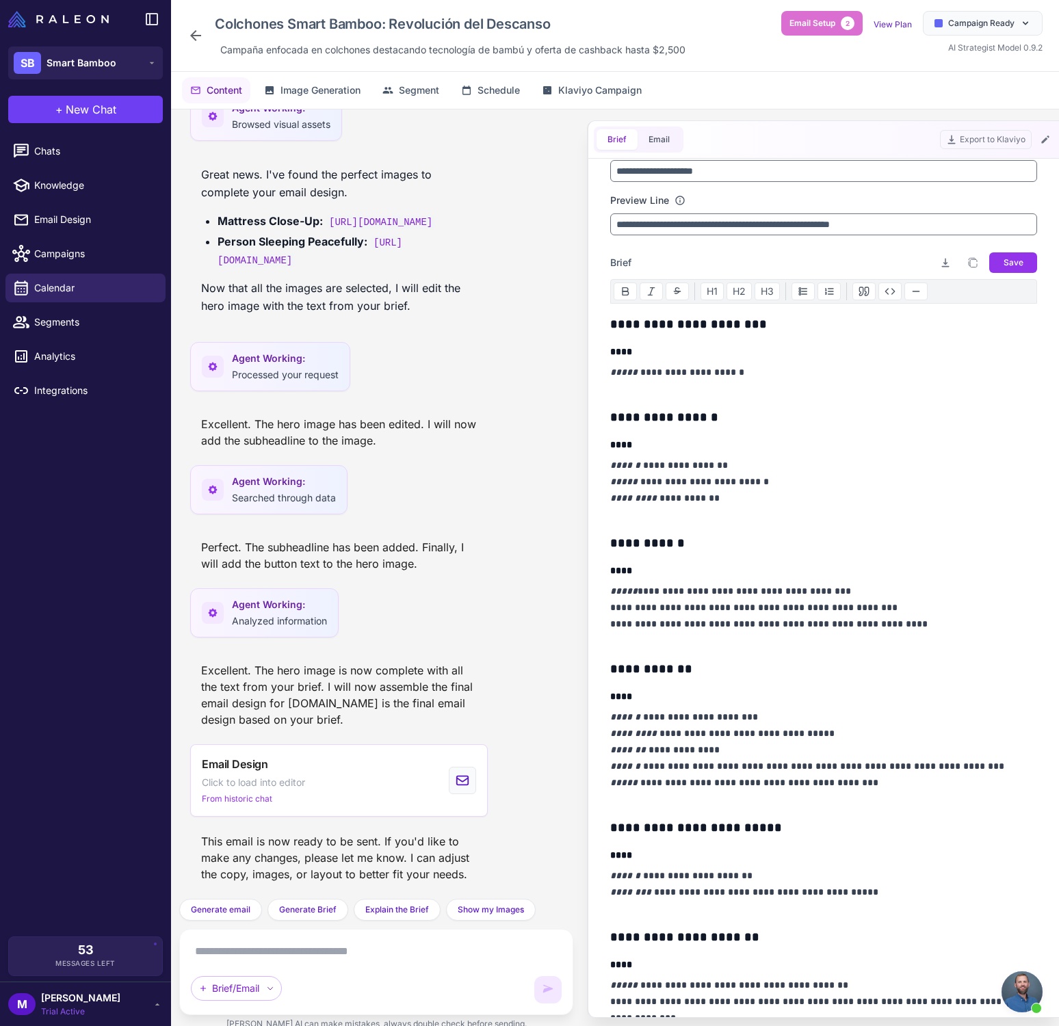
click at [810, 661] on h3 "**********" at bounding box center [823, 668] width 427 height 19
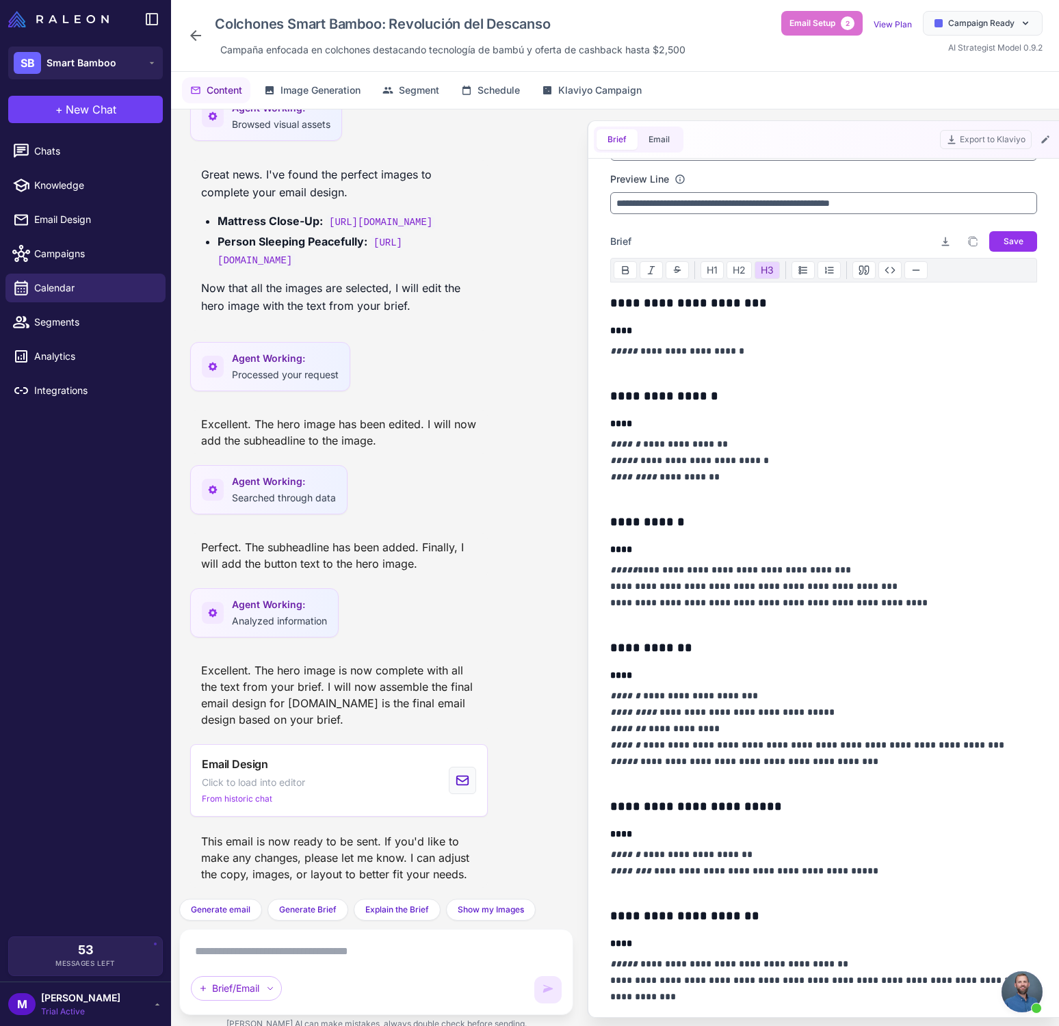
scroll to position [50, 0]
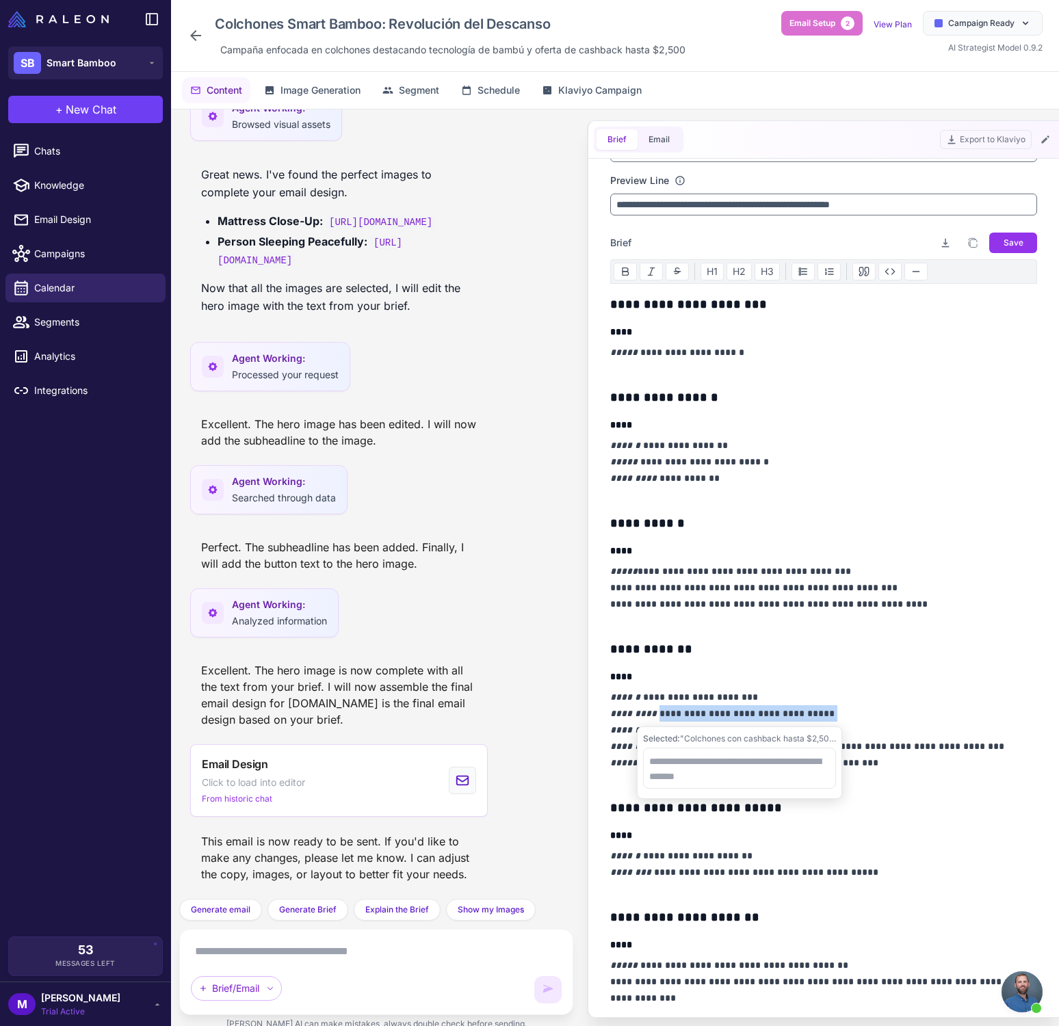
drag, startPoint x: 651, startPoint y: 713, endPoint x: 835, endPoint y: 713, distance: 184.0
click at [835, 713] on p "**********" at bounding box center [823, 738] width 427 height 98
copy p "**********"
click at [665, 125] on div "Brief Email Export to Klaviyo" at bounding box center [823, 140] width 471 height 38
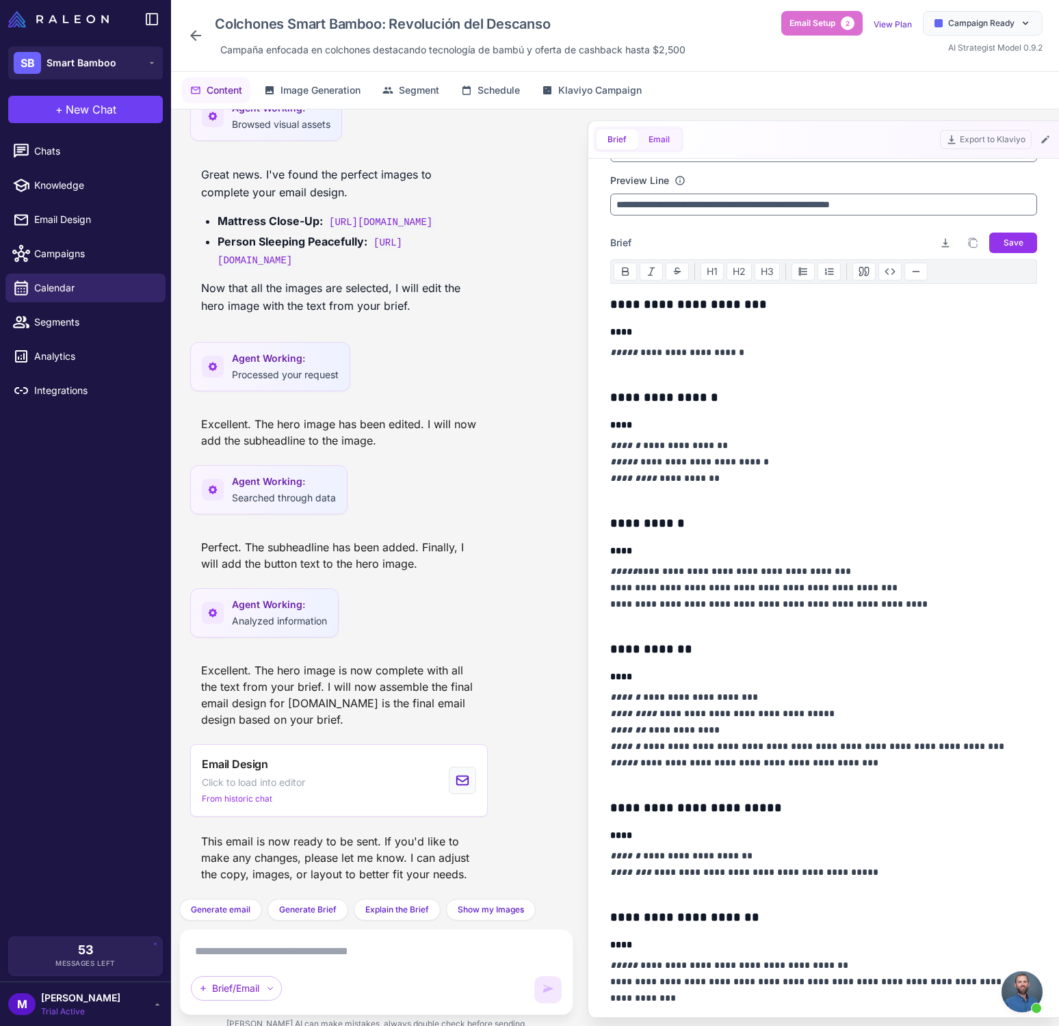
click at [661, 135] on button "Email" at bounding box center [658, 139] width 43 height 21
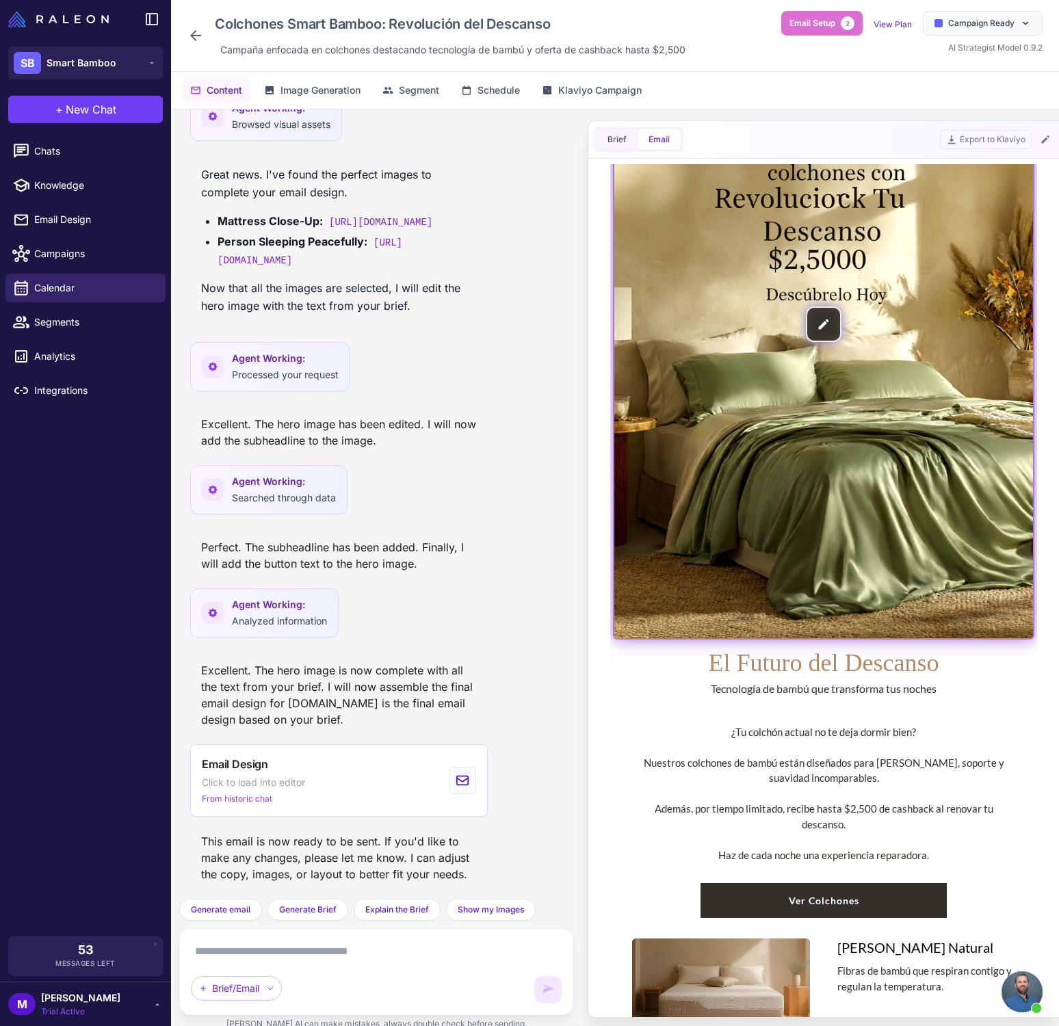
scroll to position [254, 0]
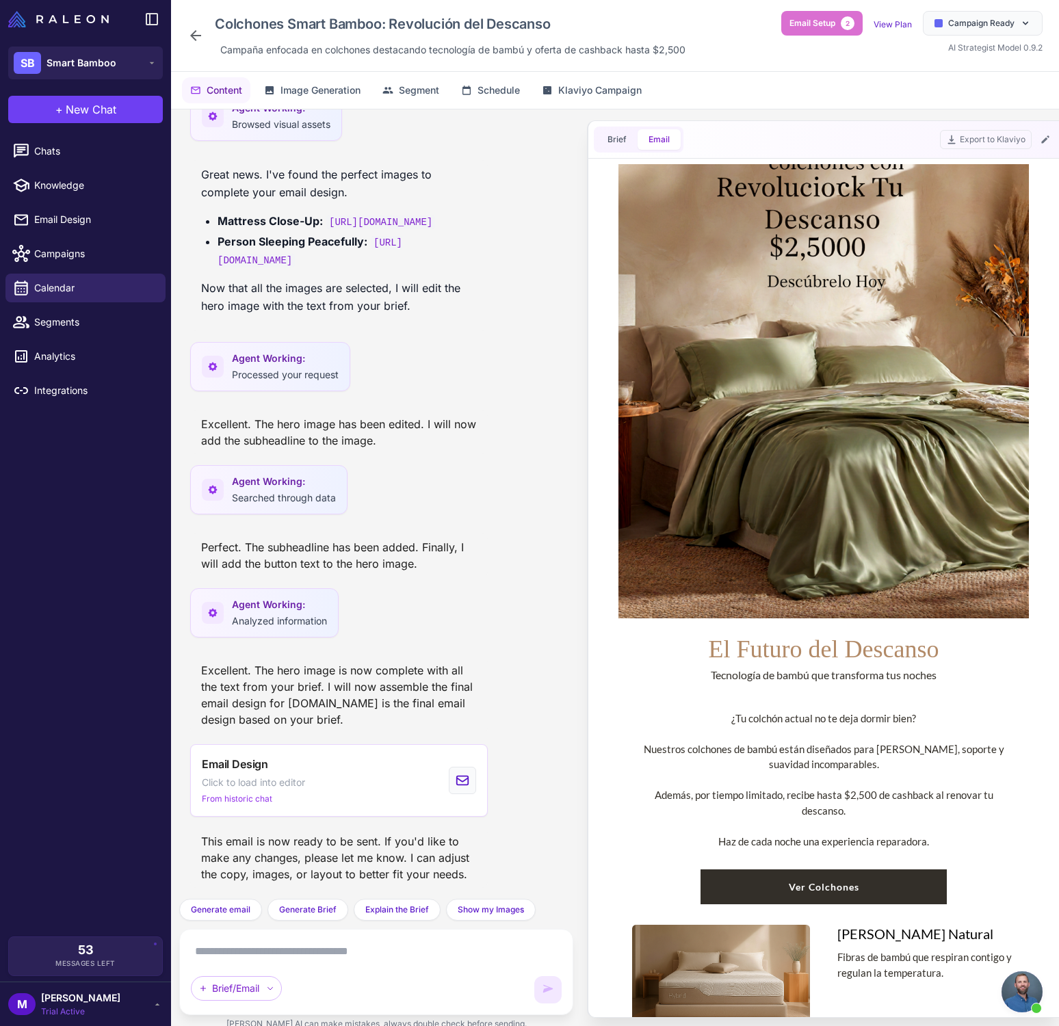
click at [773, 720] on div "¿Tu colchón actual no te deja dormir bien? Nuestros colchones de bambú están di…" at bounding box center [823, 780] width 383 height 139
copy div "¿Tu colchón actual no te deja dormir bien?"
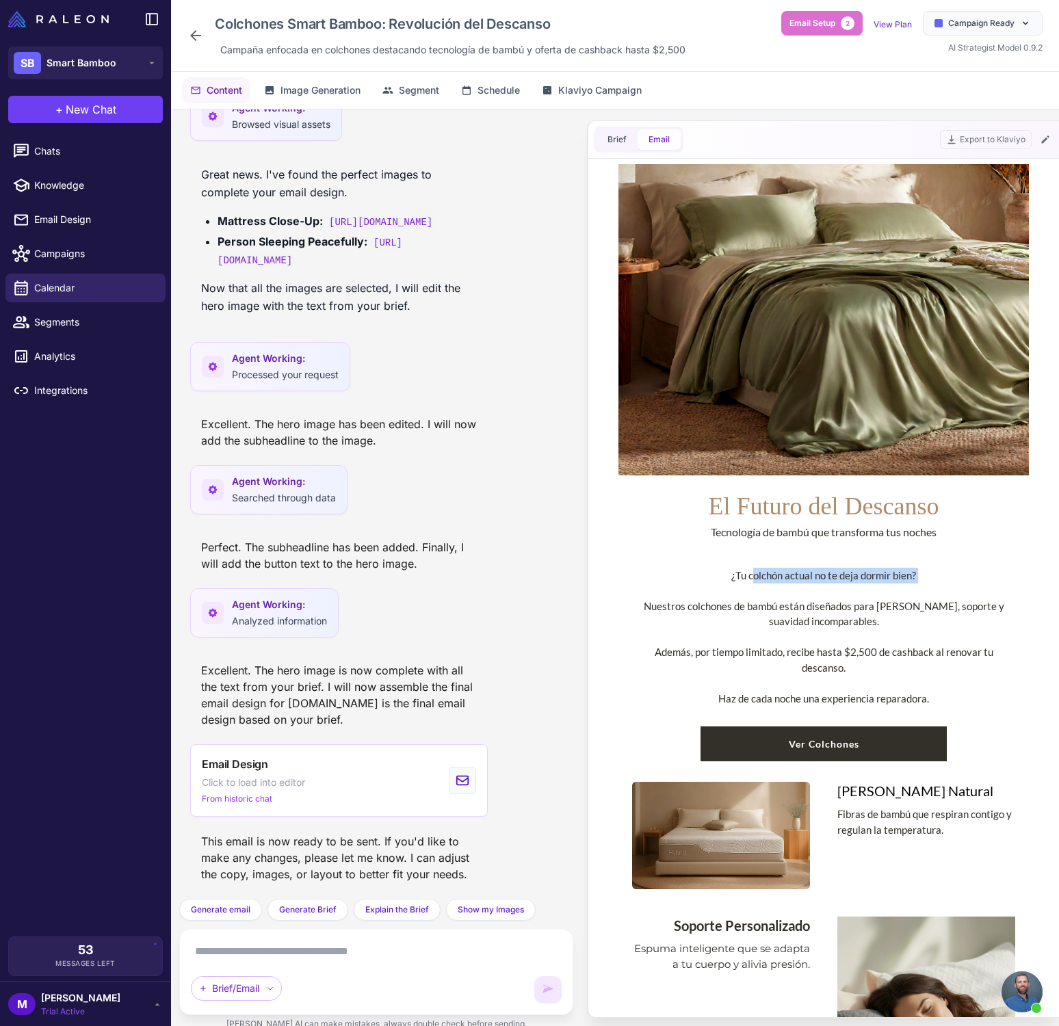
scroll to position [398, 0]
click at [717, 579] on div "¿Tu colchón actual no te deja dormir bien? Nuestros colchones de bambú están di…" at bounding box center [823, 636] width 383 height 139
click at [714, 567] on div "¿Tu colchón actual no te deja dormir bien? Nuestros colchones de bambú están di…" at bounding box center [823, 636] width 383 height 139
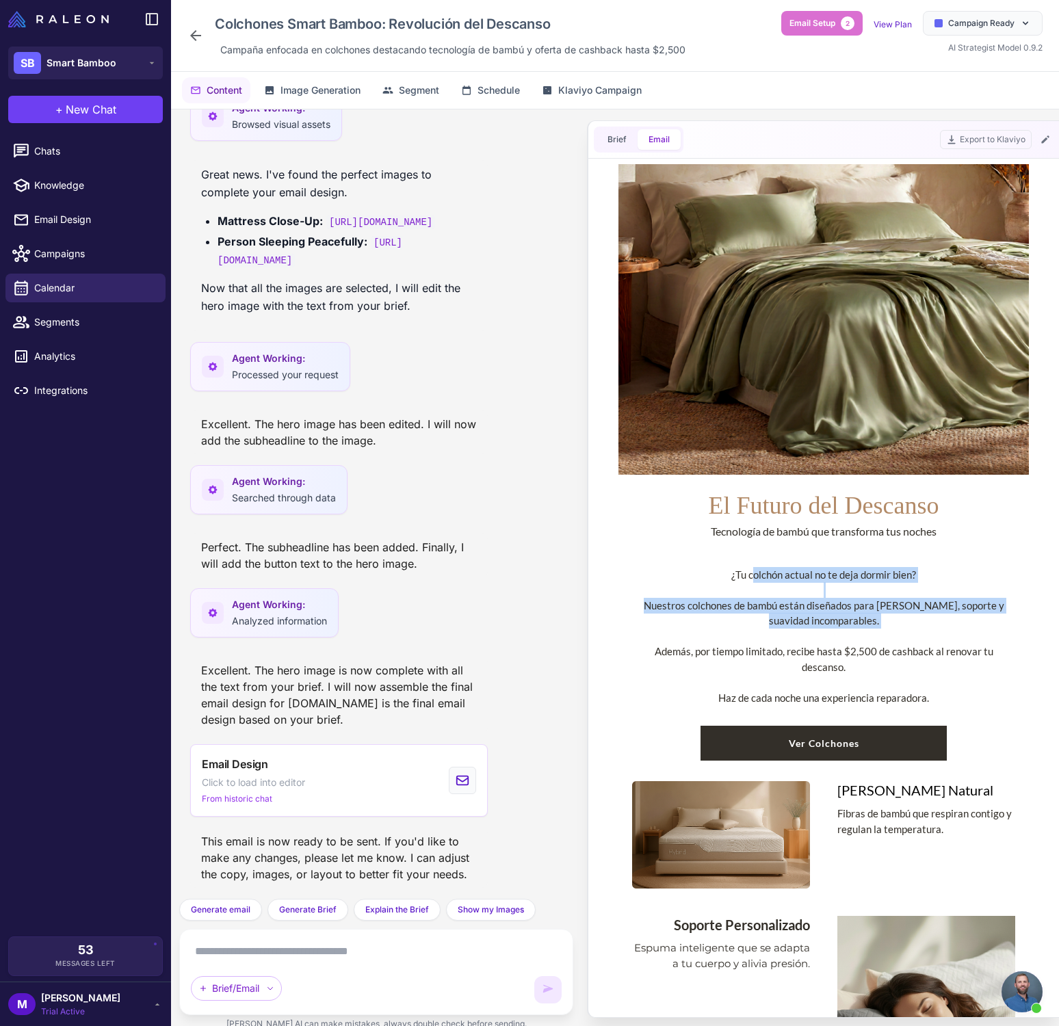
drag, startPoint x: 737, startPoint y: 581, endPoint x: 882, endPoint y: 623, distance: 151.1
click at [882, 623] on div "¿Tu colchón actual no te deja dormir bien? Nuestros colchones de bambú están di…" at bounding box center [823, 636] width 383 height 139
copy div "¿Tu colchón actual no te deja dormir bien? Nuestros colchones de bambú están di…"
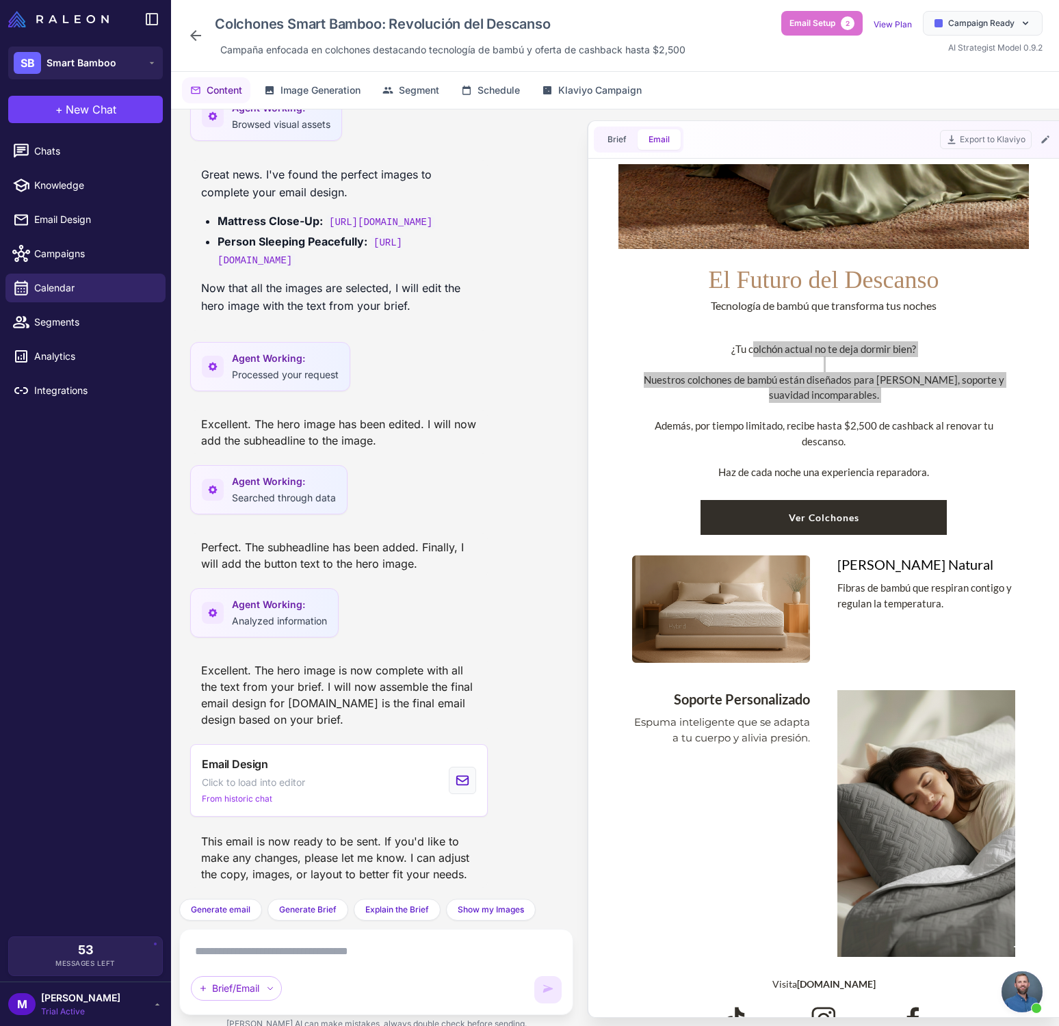
scroll to position [702, 0]
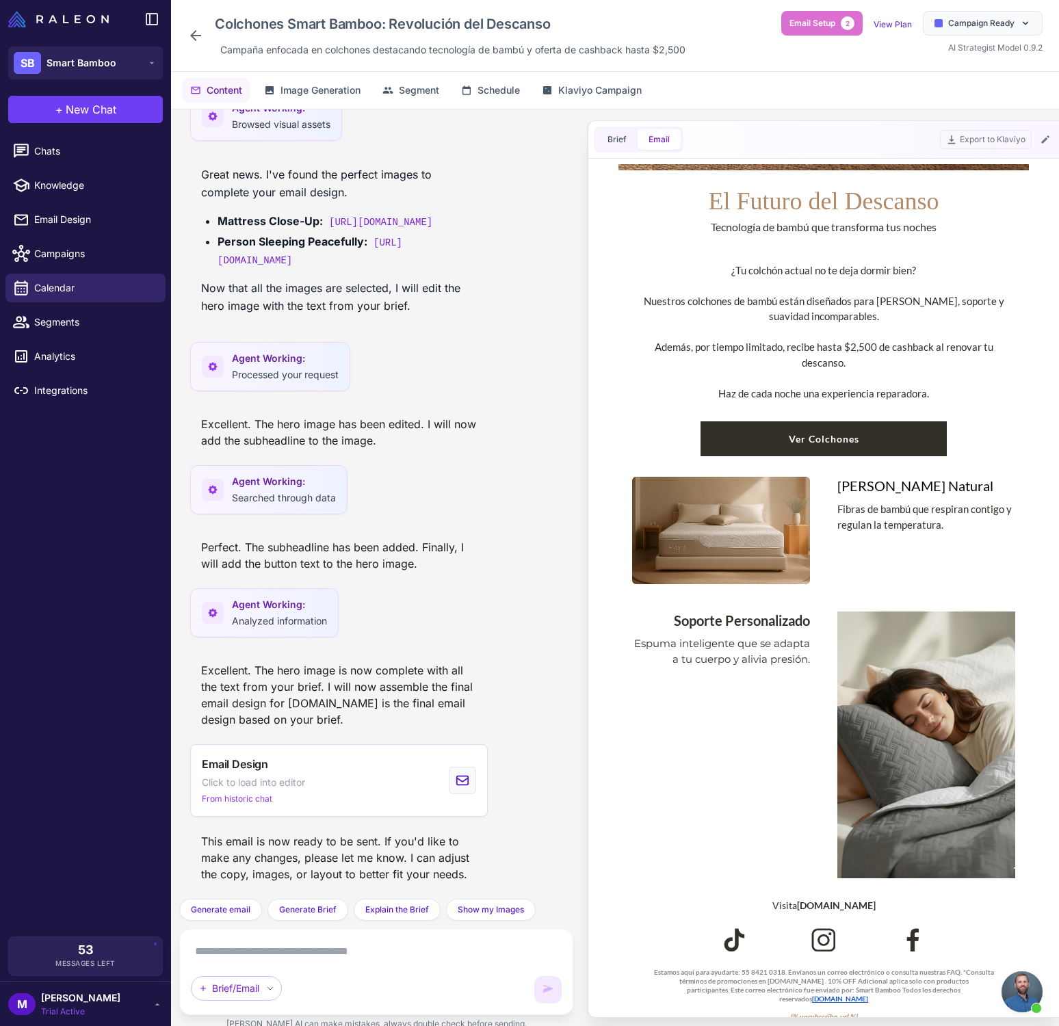
click at [841, 501] on div "Fibras de bambú que respiran contigo y regulan la temperatura." at bounding box center [926, 516] width 178 height 31
copy td "Fibras de bambú que respiran contigo y regulan la temperatura."
click at [871, 477] on div "Frescura Natural" at bounding box center [926, 486] width 178 height 18
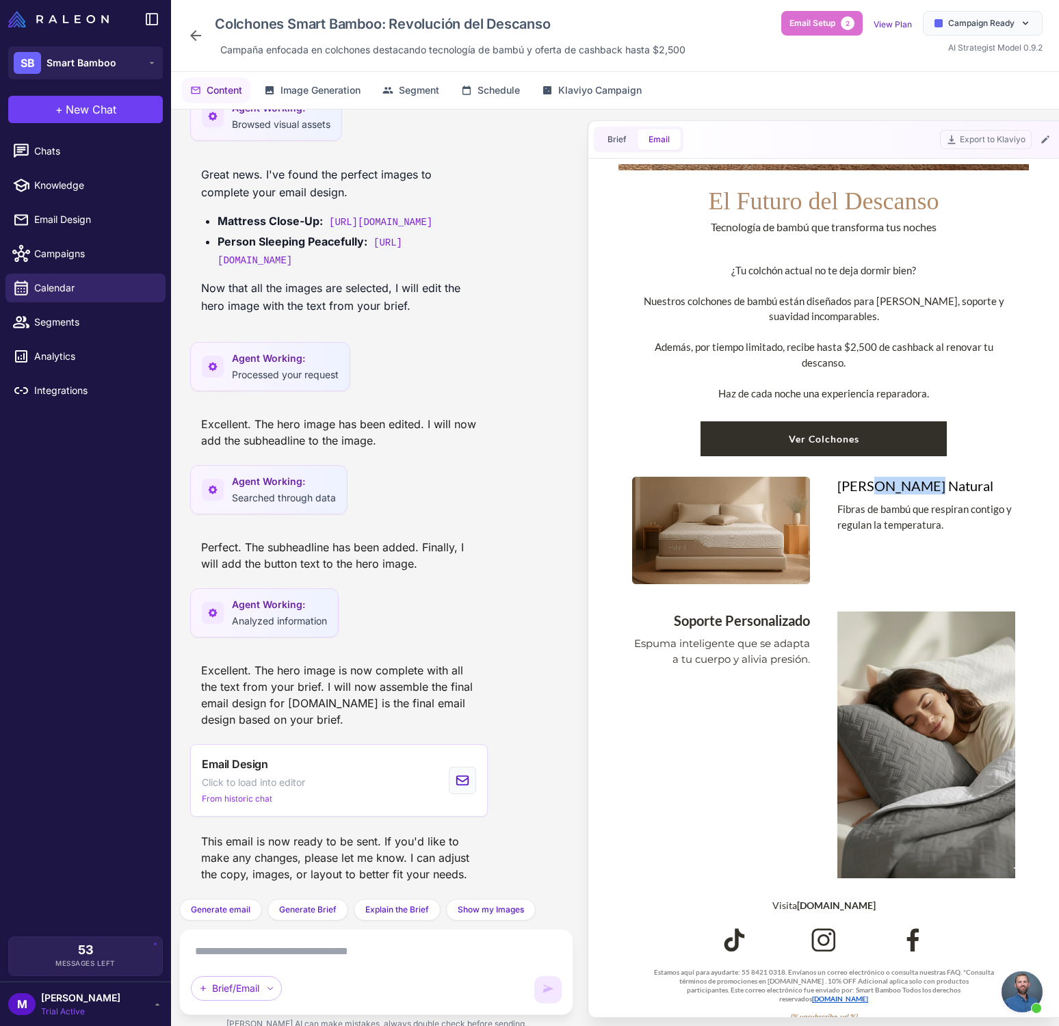
click at [871, 477] on div "Frescura Natural" at bounding box center [926, 486] width 178 height 18
copy table "Frescura Natural"
click at [737, 611] on div "Soporte Personalizado" at bounding box center [721, 620] width 178 height 18
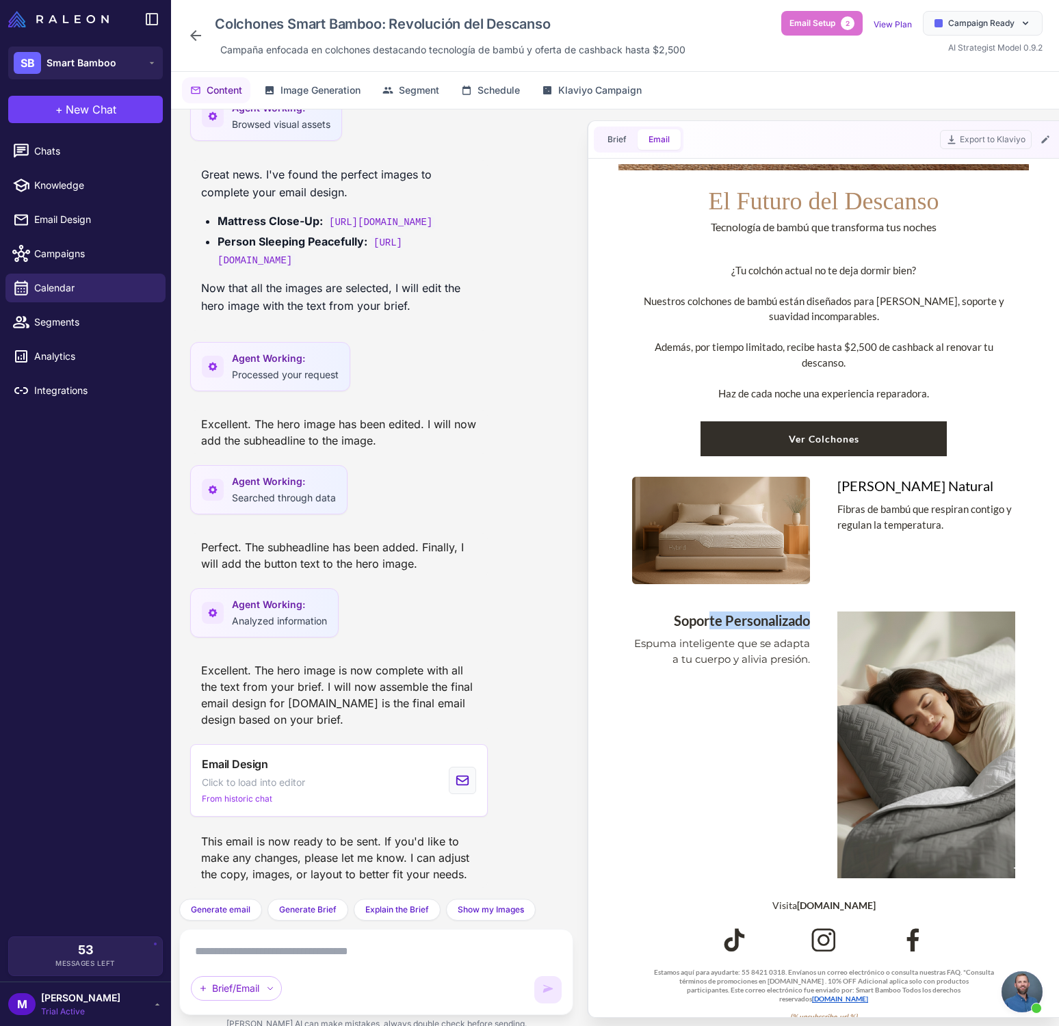
click at [737, 611] on div "Soporte Personalizado" at bounding box center [721, 620] width 178 height 18
copy table "Soporte Personalizado"
click at [419, 93] on span "Segment" at bounding box center [419, 90] width 40 height 15
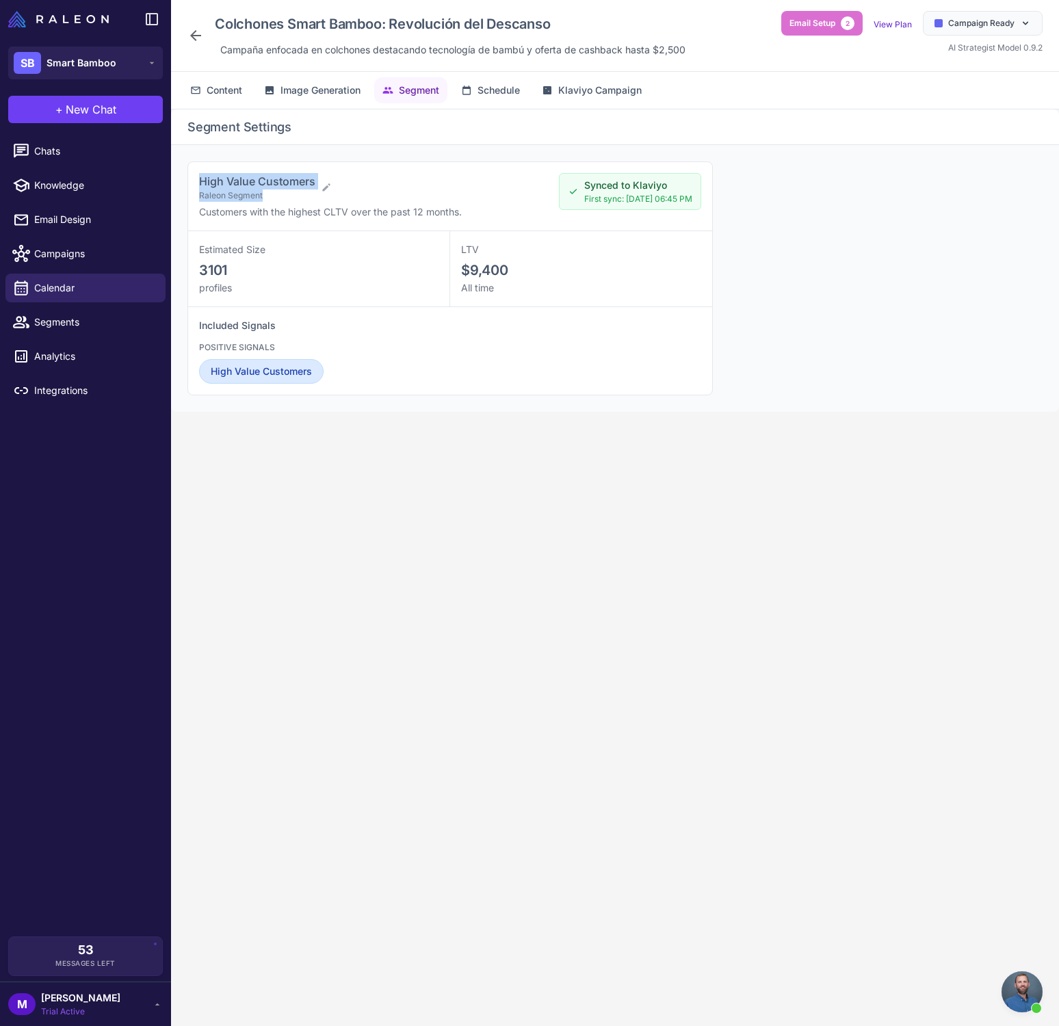
drag, startPoint x: 319, startPoint y: 179, endPoint x: 195, endPoint y: 177, distance: 124.5
click at [195, 177] on div "High Value Customers Raleon Segment Customers with the highest CLTV over the pa…" at bounding box center [450, 196] width 524 height 69
drag, startPoint x: 196, startPoint y: 182, endPoint x: 213, endPoint y: 181, distance: 17.1
click at [196, 182] on div "High Value Customers Raleon Segment Customers with the highest CLTV over the pa…" at bounding box center [450, 196] width 524 height 69
click at [223, 181] on span "High Value Customers" at bounding box center [257, 181] width 116 height 14
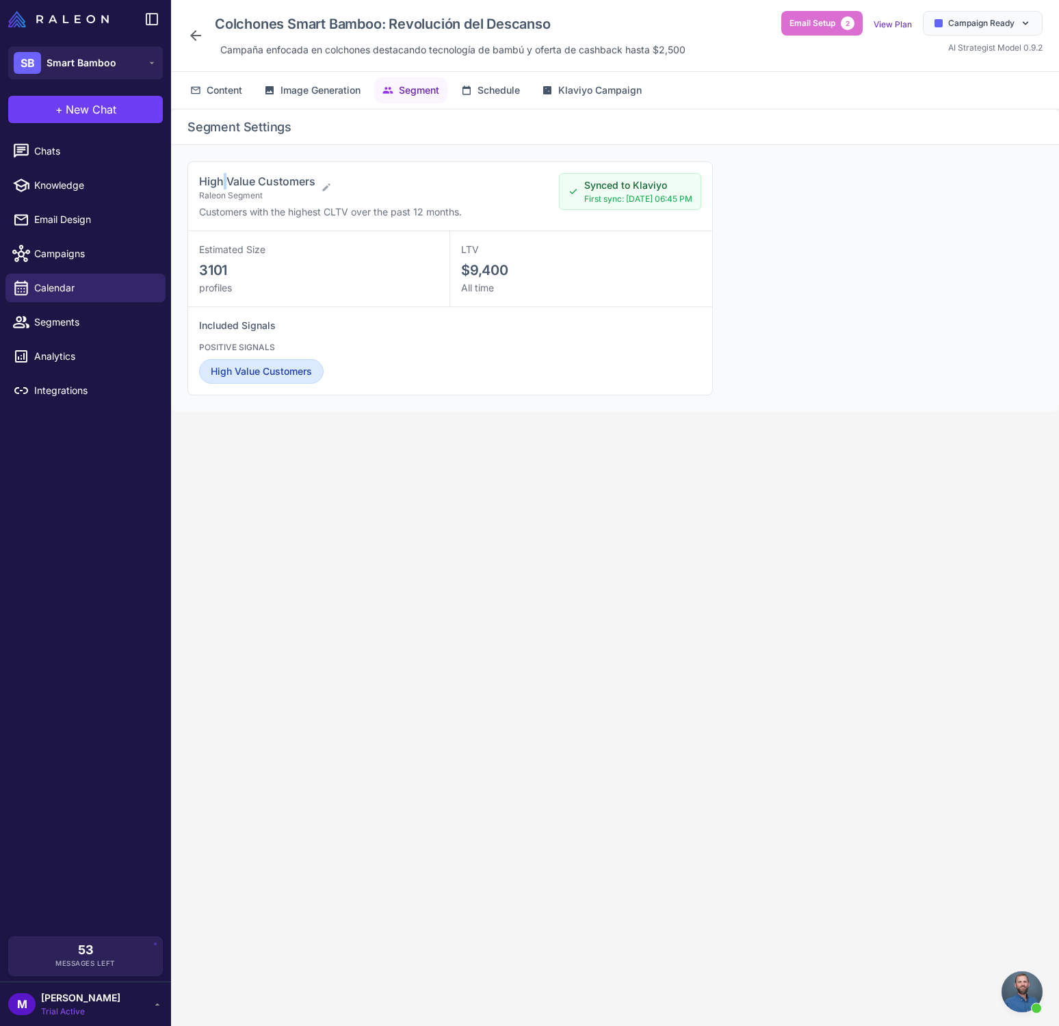
click at [223, 181] on span "High Value Customers" at bounding box center [257, 181] width 116 height 14
copy span "High Value Customers"
